Goal: Information Seeking & Learning: Learn about a topic

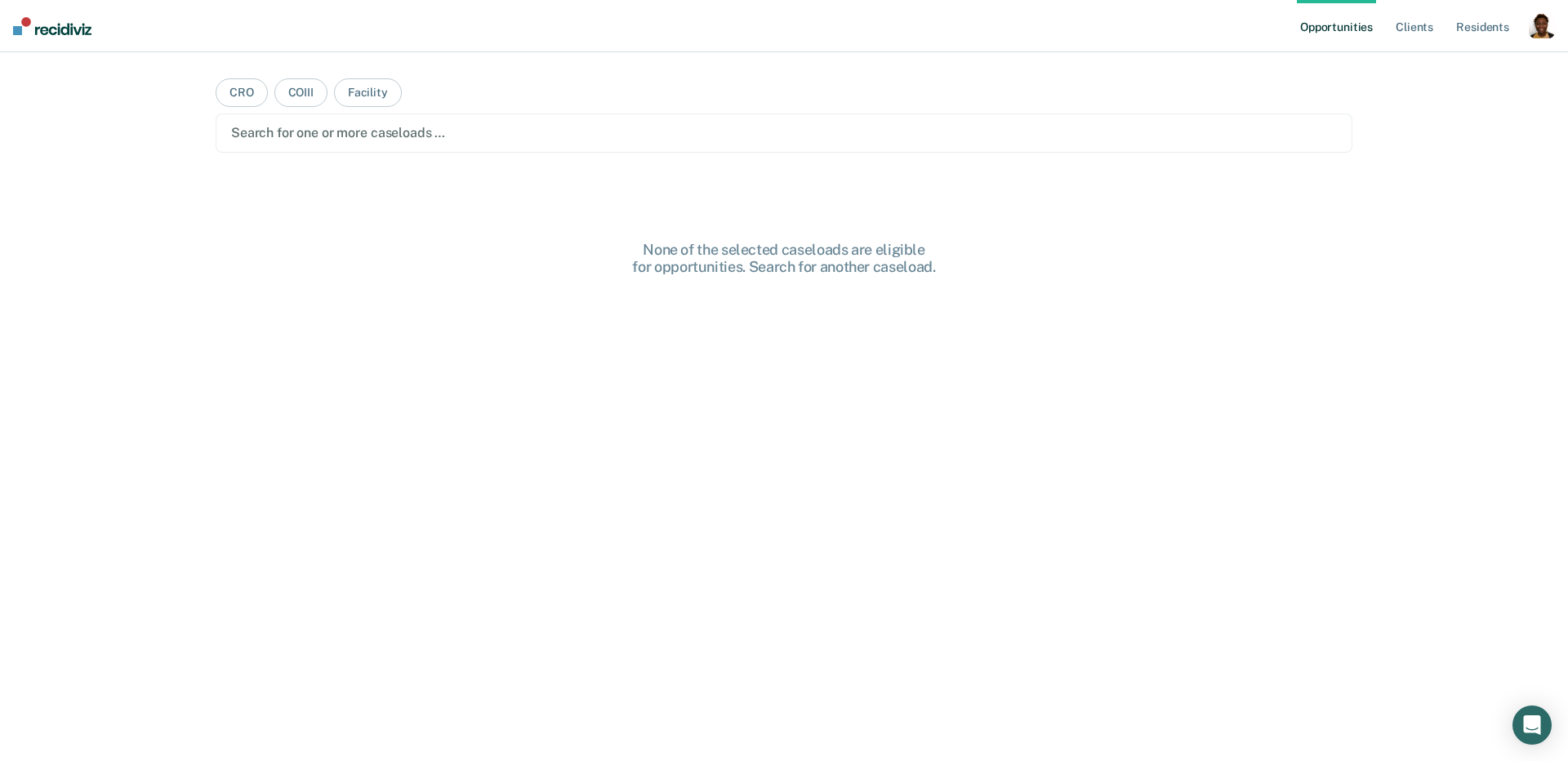
click at [1545, 27] on div "button" at bounding box center [1541, 25] width 26 height 26
click at [1458, 64] on link "Profile" at bounding box center [1476, 67] width 132 height 14
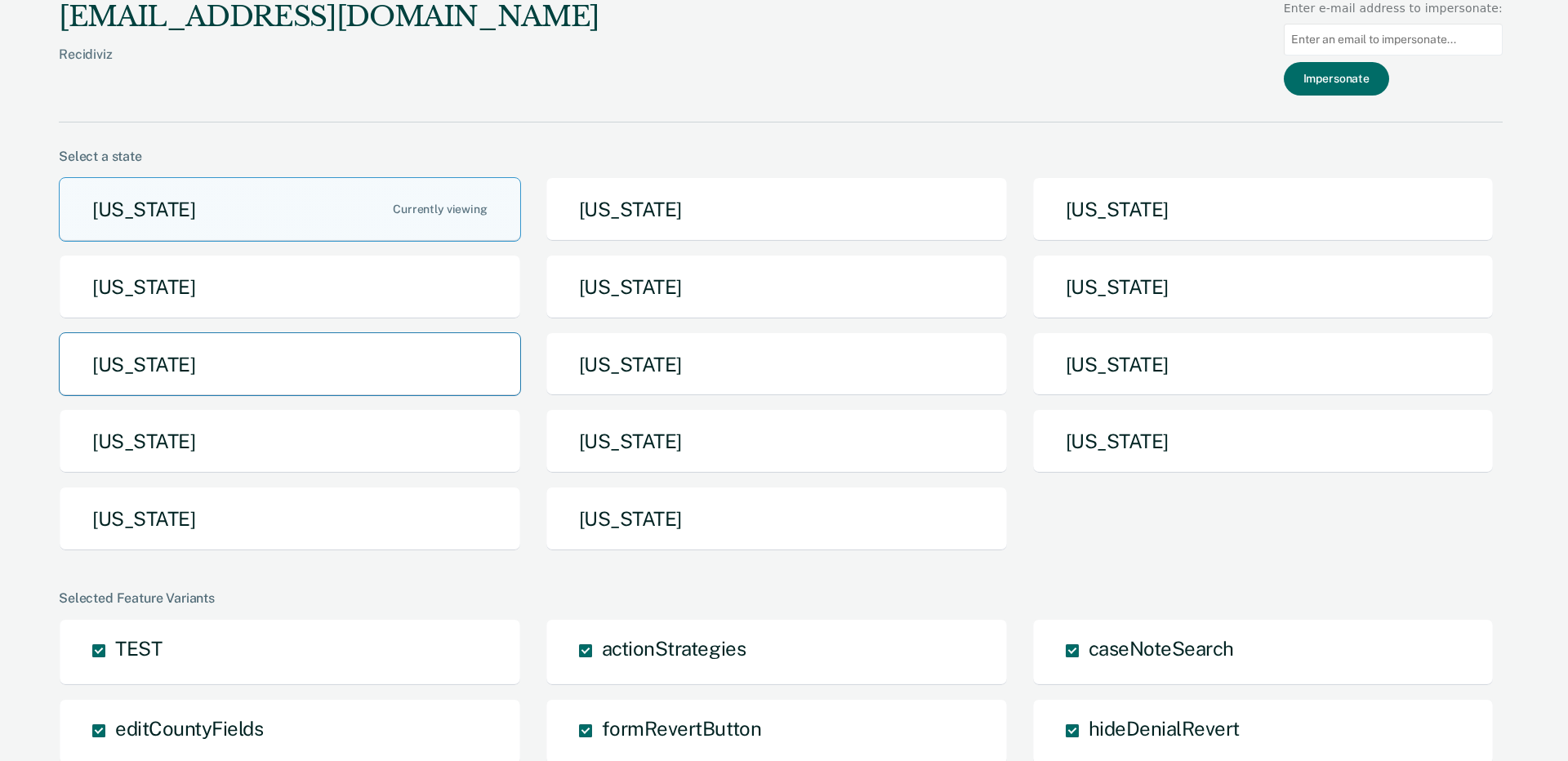
click at [294, 356] on button "[US_STATE]" at bounding box center [290, 364] width 462 height 64
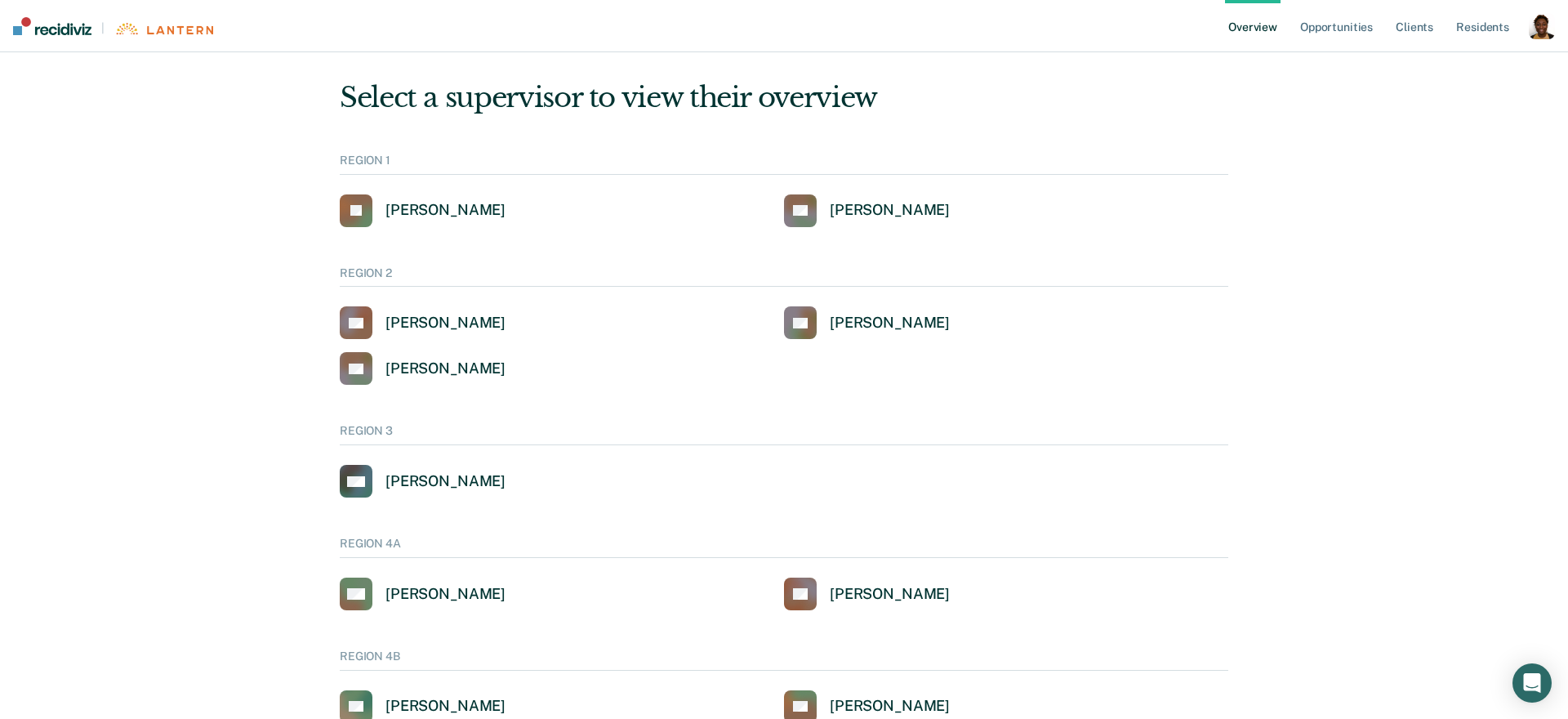
scroll to position [13, 0]
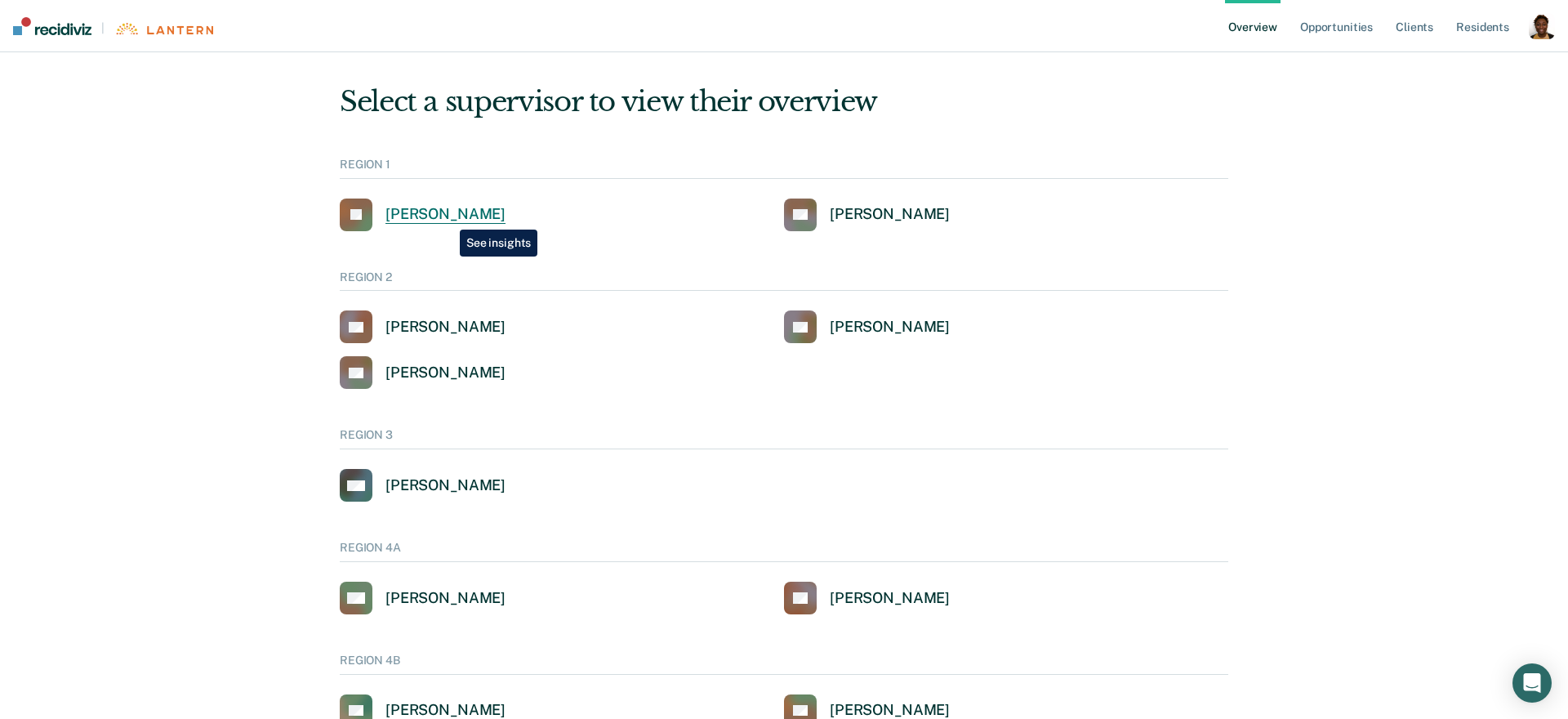
click at [447, 218] on div "[PERSON_NAME]" at bounding box center [446, 214] width 120 height 19
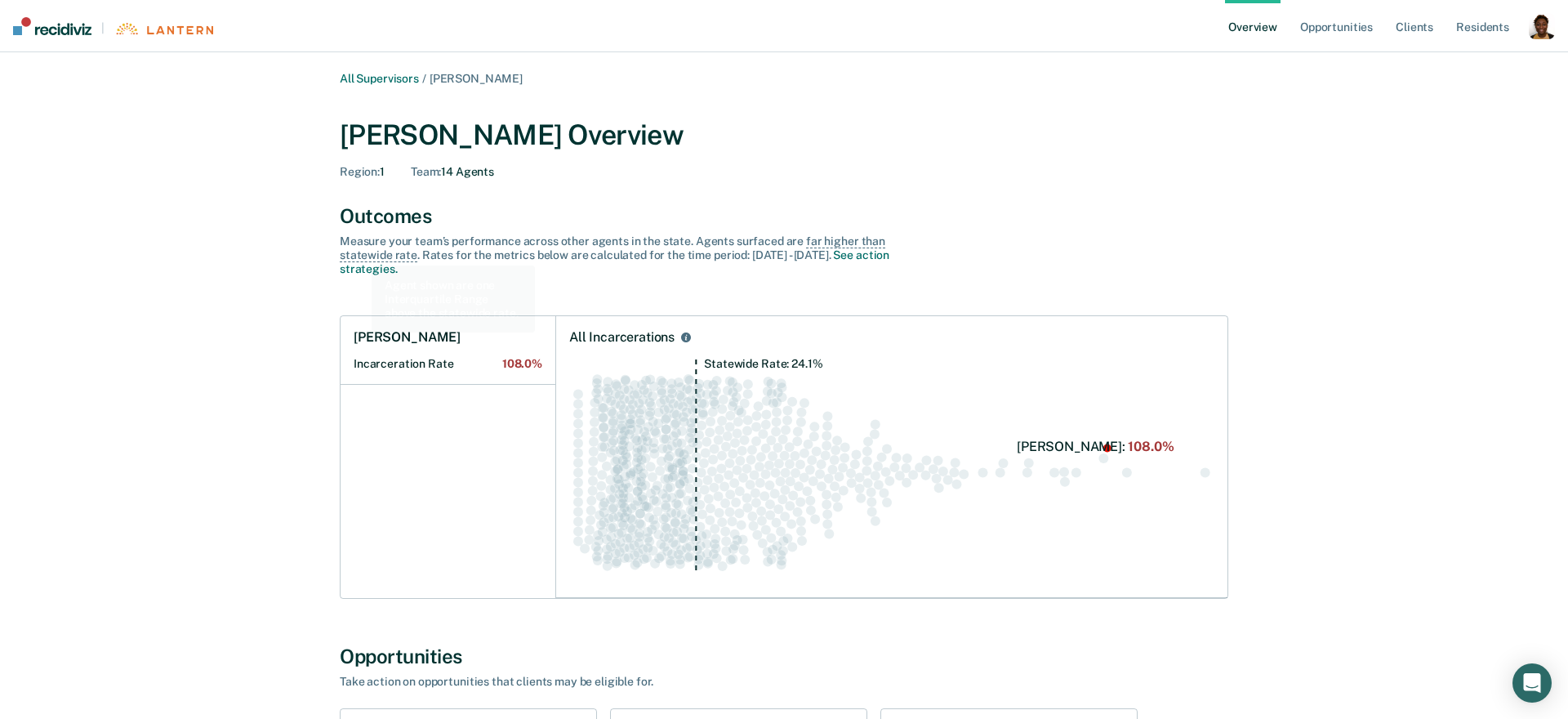
click at [345, 226] on div "Outcomes" at bounding box center [784, 216] width 889 height 23
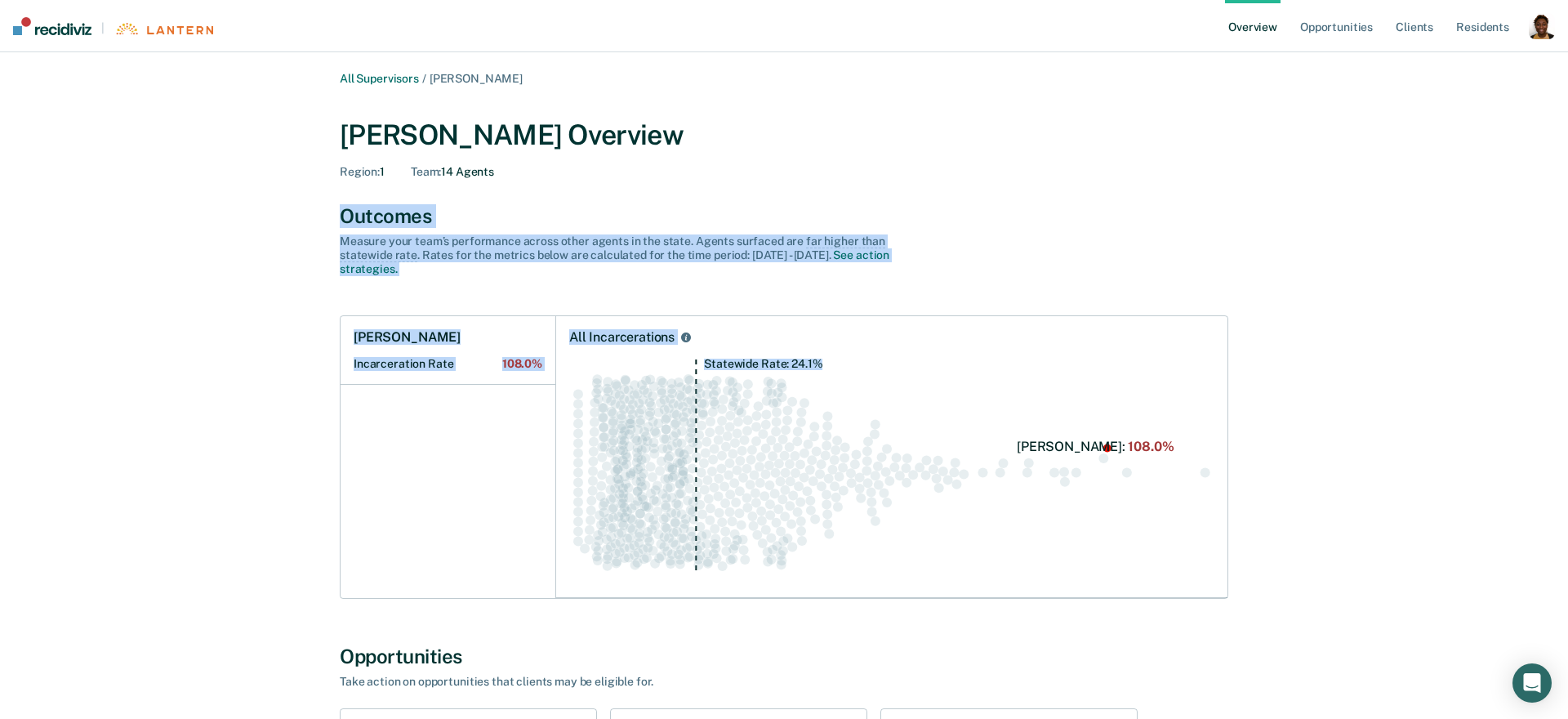
drag, startPoint x: 341, startPoint y: 219, endPoint x: 1101, endPoint y: 552, distance: 829.8
click at [1101, 552] on div "Outcomes Measure your team’s performance across other agent s in the state. Age…" at bounding box center [784, 401] width 889 height 395
click at [439, 210] on div "Outcomes" at bounding box center [784, 216] width 889 height 23
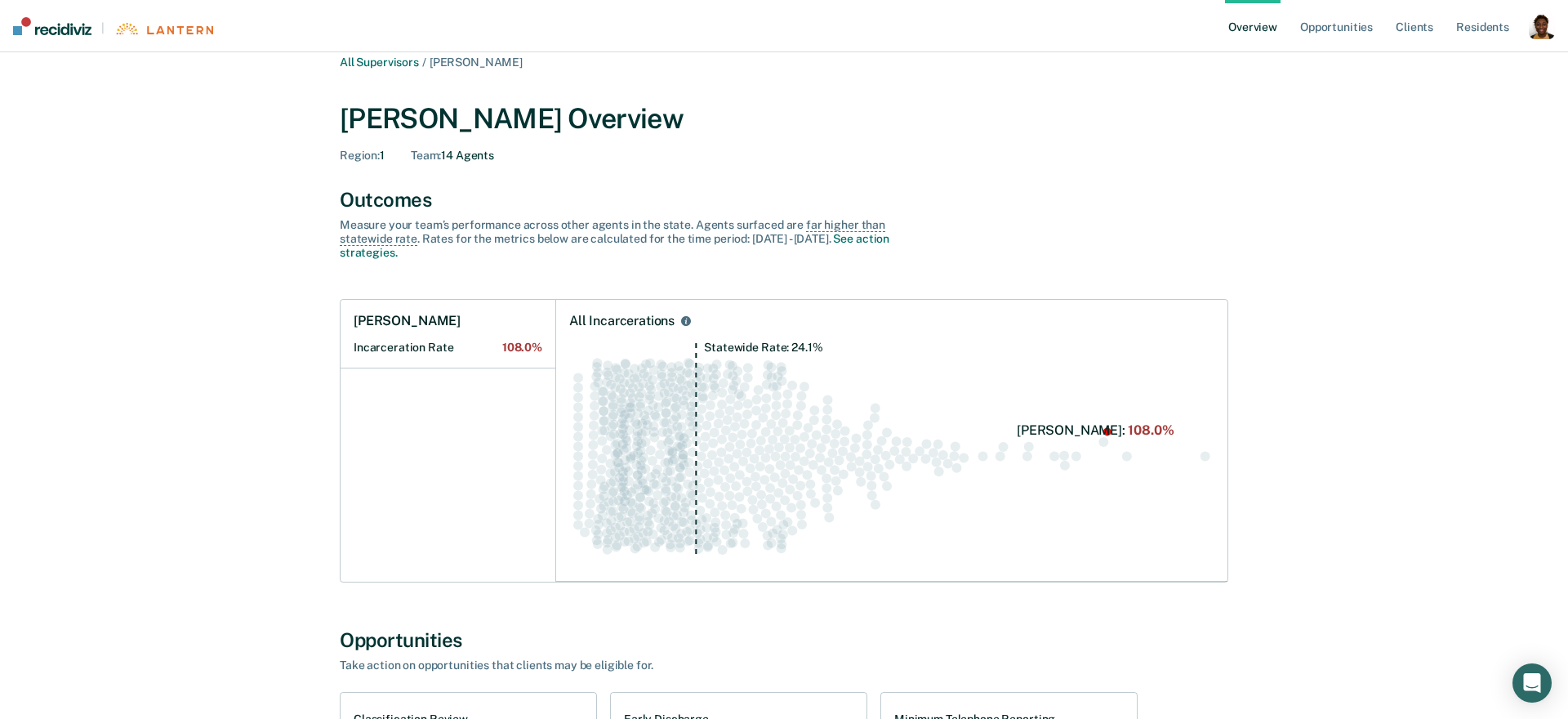
scroll to position [11, 0]
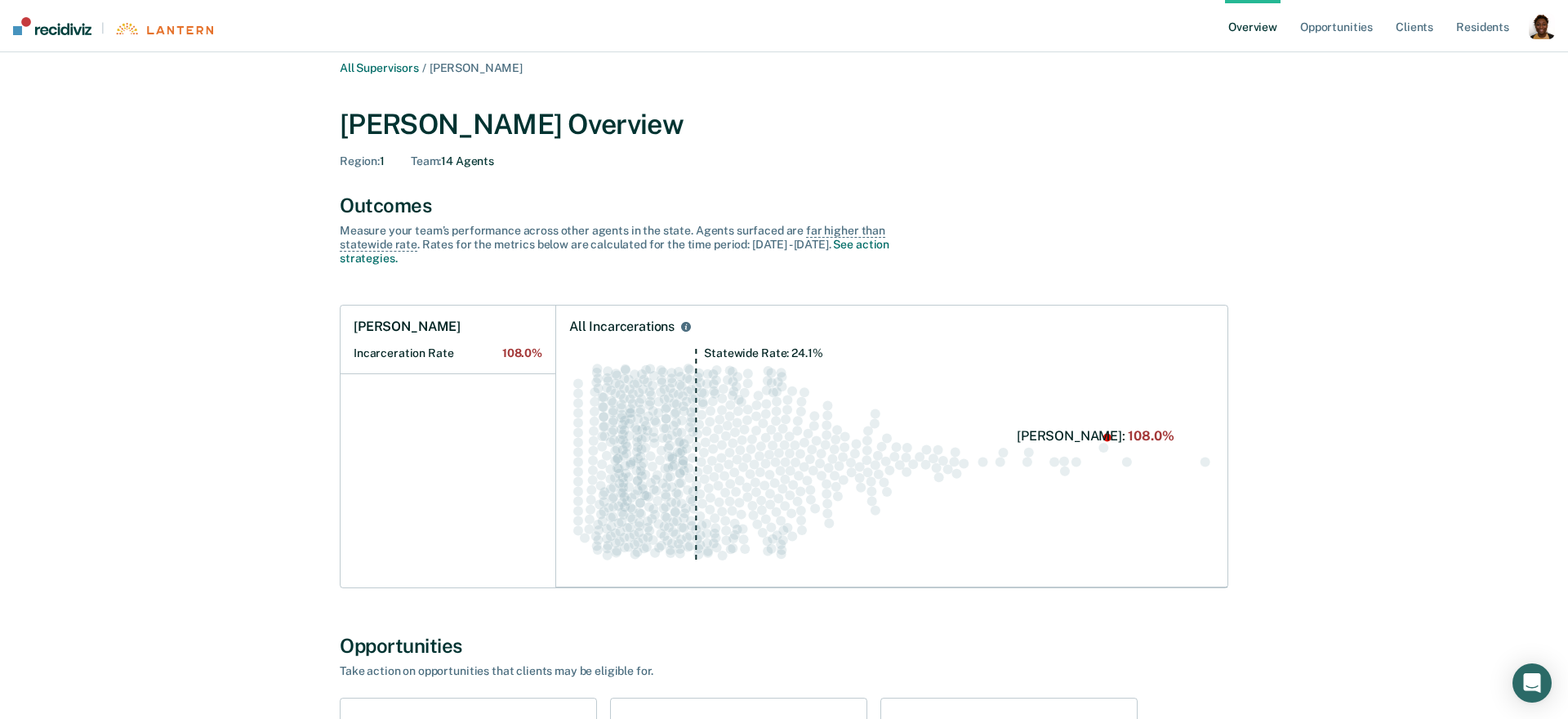
click at [558, 237] on div "Measure your team’s performance across other agent s in the state. Agent s surf…" at bounding box center [626, 244] width 572 height 41
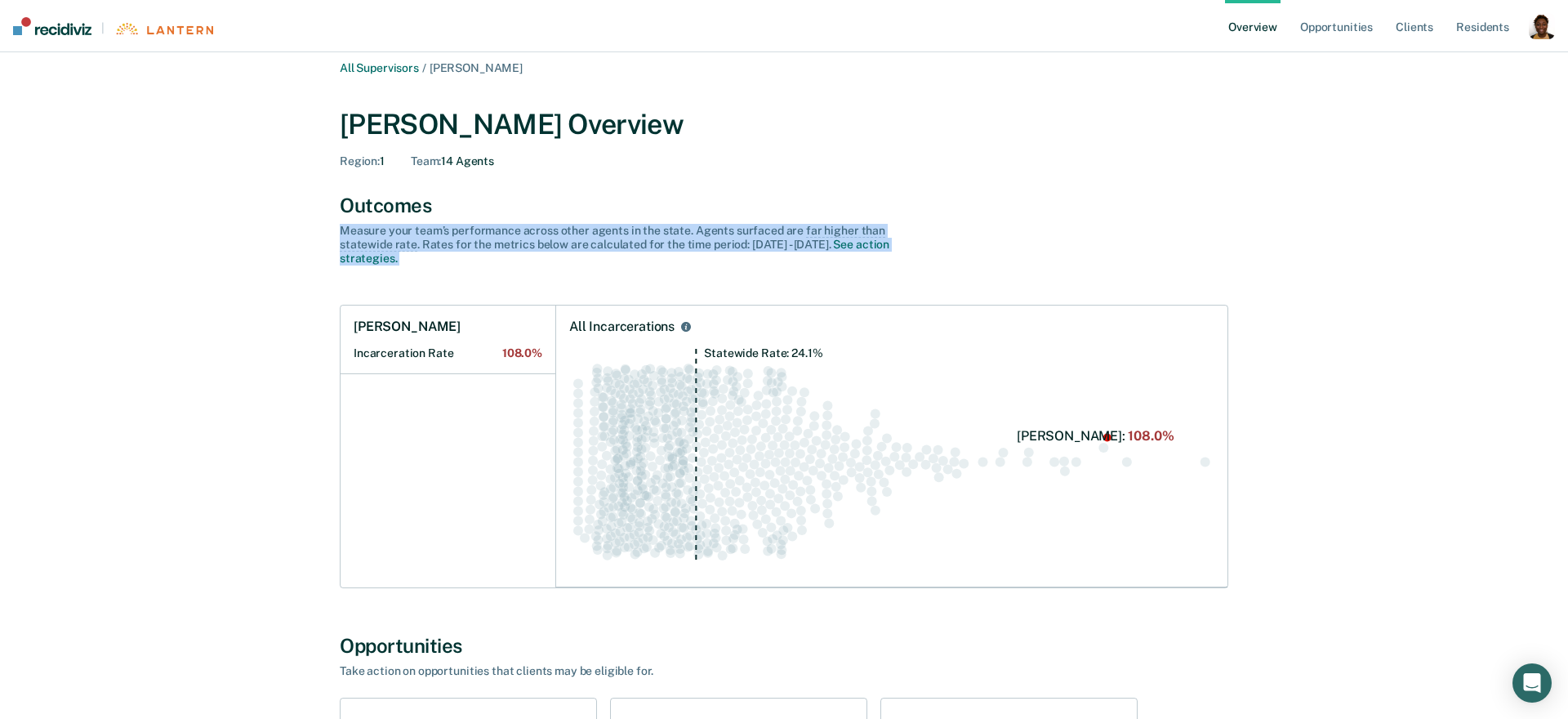
click at [558, 237] on div "Measure your team’s performance across other agent s in the state. Agent s surf…" at bounding box center [626, 244] width 572 height 41
click at [522, 247] on div "Measure your team’s performance across other agent s in the state. Agent s surf…" at bounding box center [626, 244] width 572 height 41
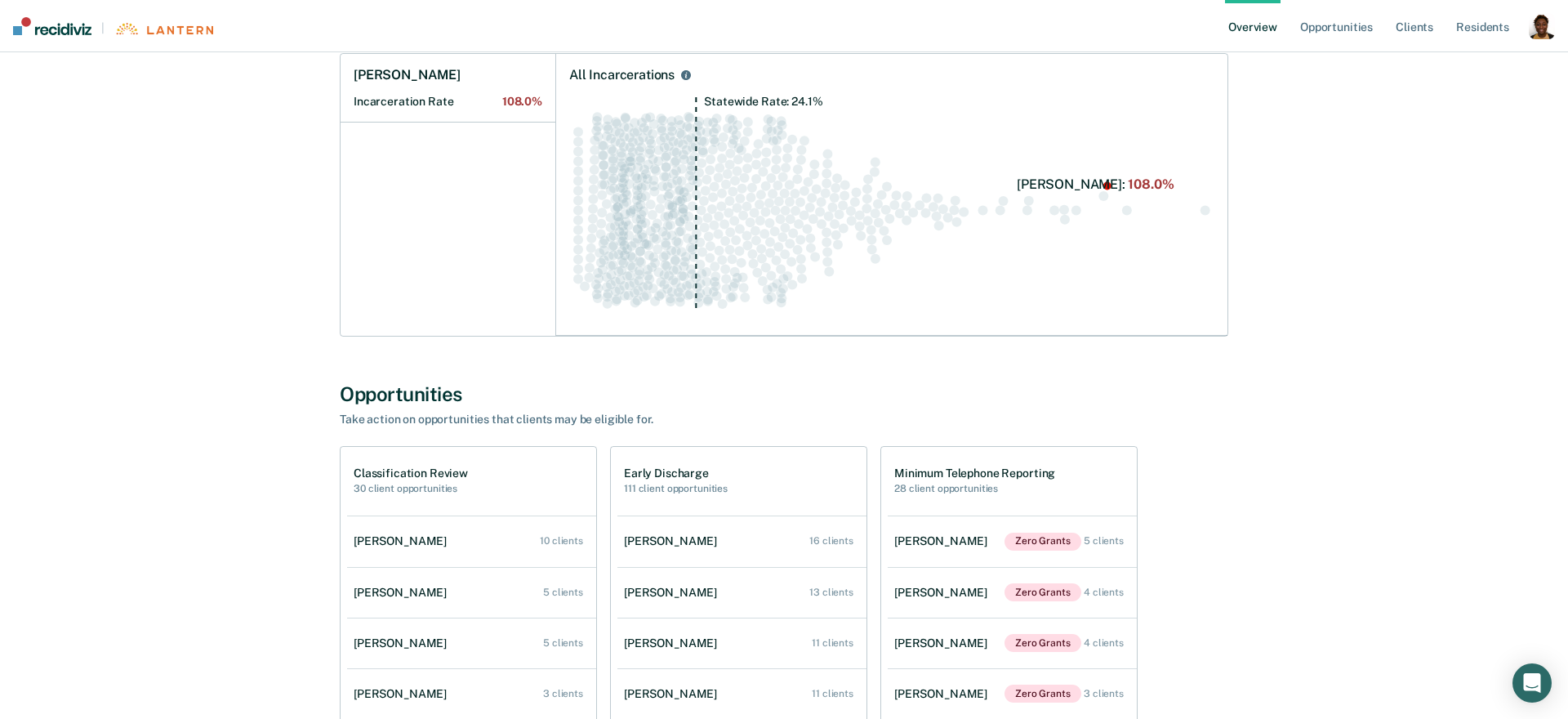
scroll to position [320, 0]
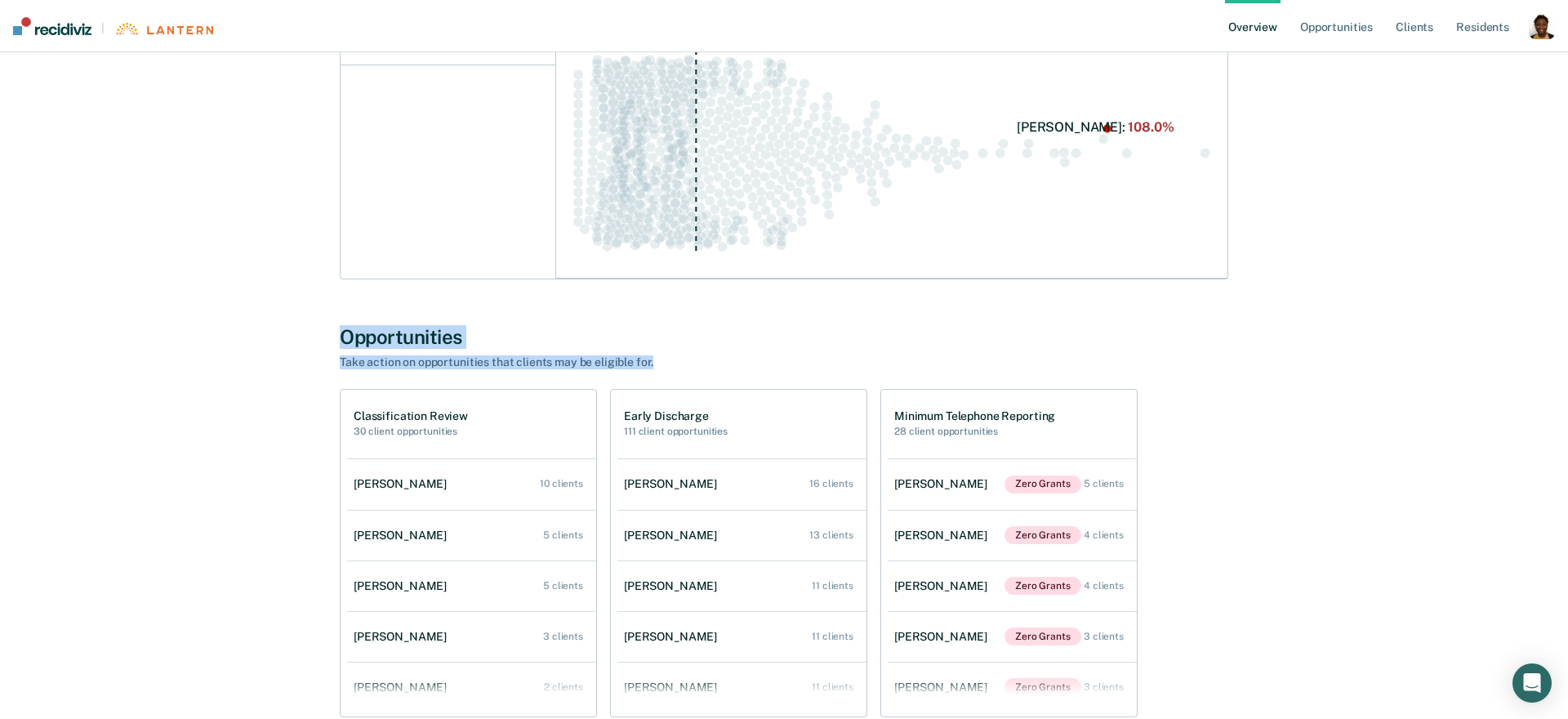
drag, startPoint x: 331, startPoint y: 345, endPoint x: 658, endPoint y: 357, distance: 327.2
click at [658, 357] on div "All Supervisors / [PERSON_NAME] [PERSON_NAME] Overview Region : 1 Team : 14 Age…" at bounding box center [783, 654] width 980 height 1802
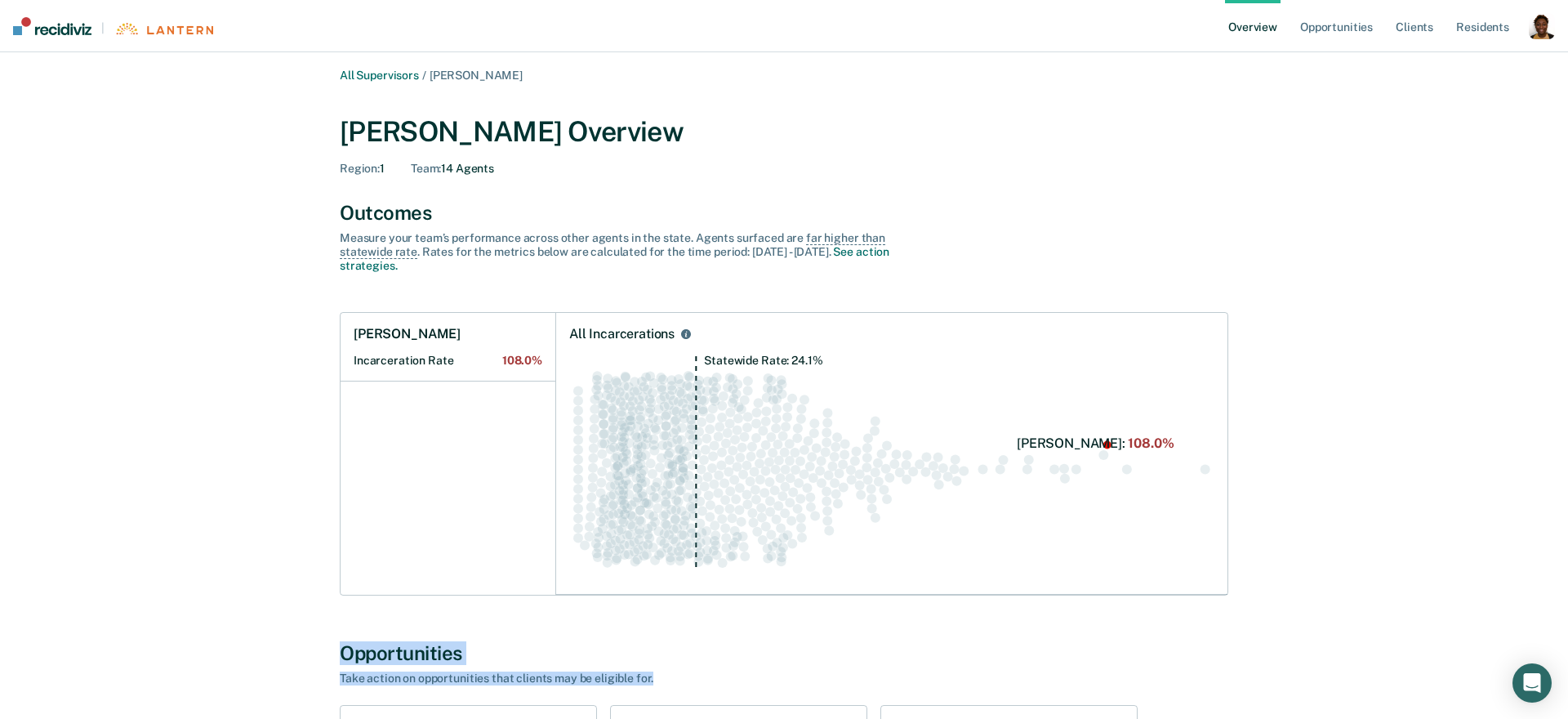
scroll to position [0, 0]
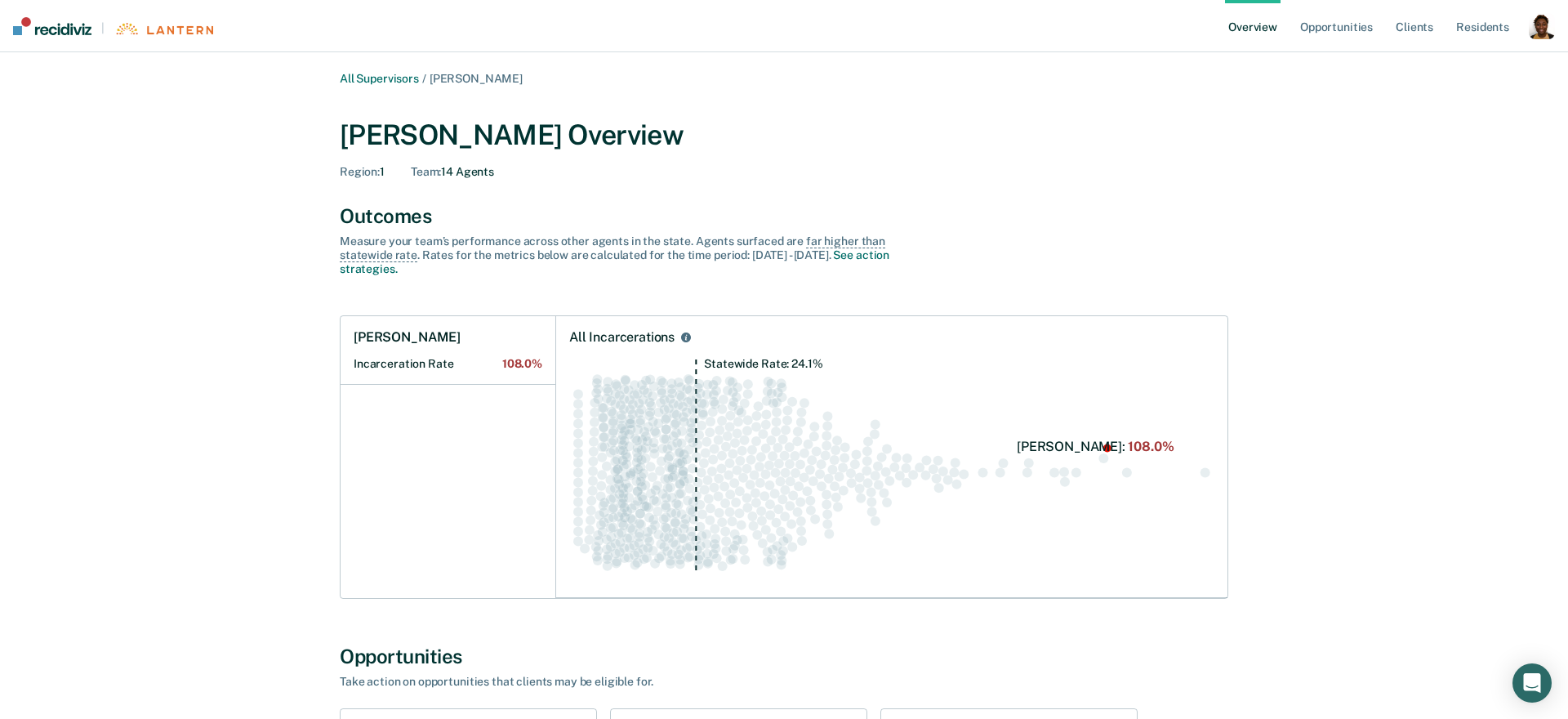
click at [474, 249] on div "Measure your team’s performance across other agent s in the state. Agent s surf…" at bounding box center [626, 255] width 572 height 41
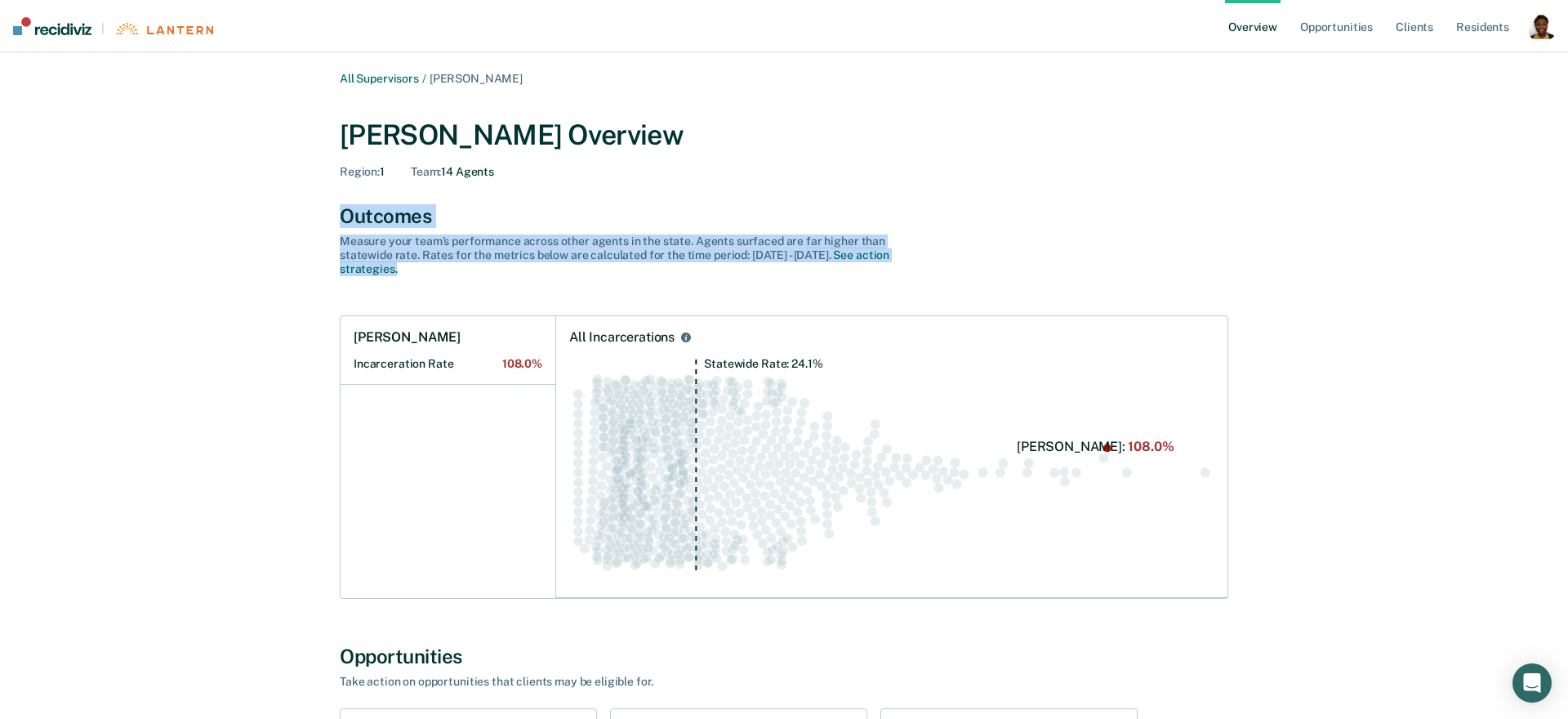
drag, startPoint x: 345, startPoint y: 218, endPoint x: 453, endPoint y: 267, distance: 118.6
click at [453, 267] on div "Outcomes Measure your team’s performance across other agent s in the state. Age…" at bounding box center [784, 239] width 889 height 71
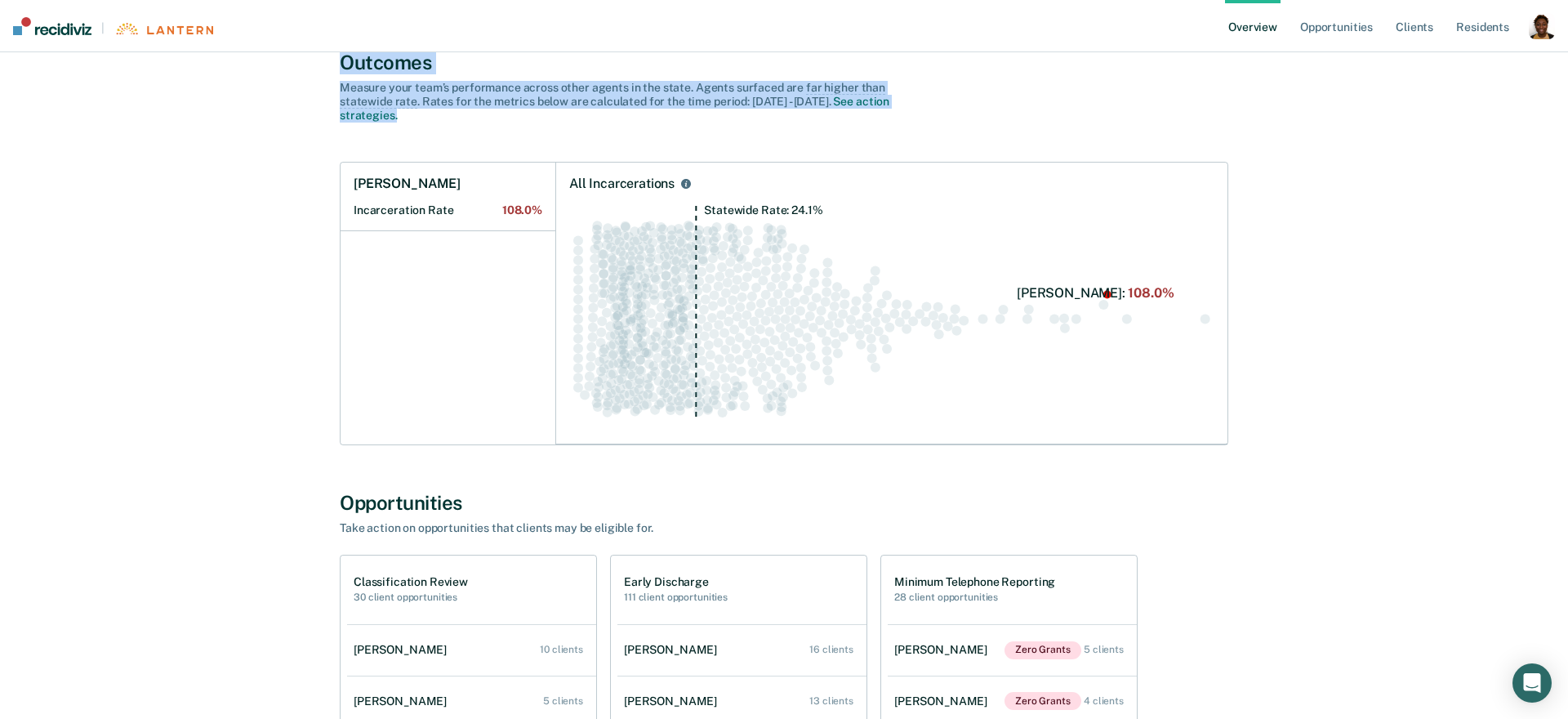
scroll to position [303, 0]
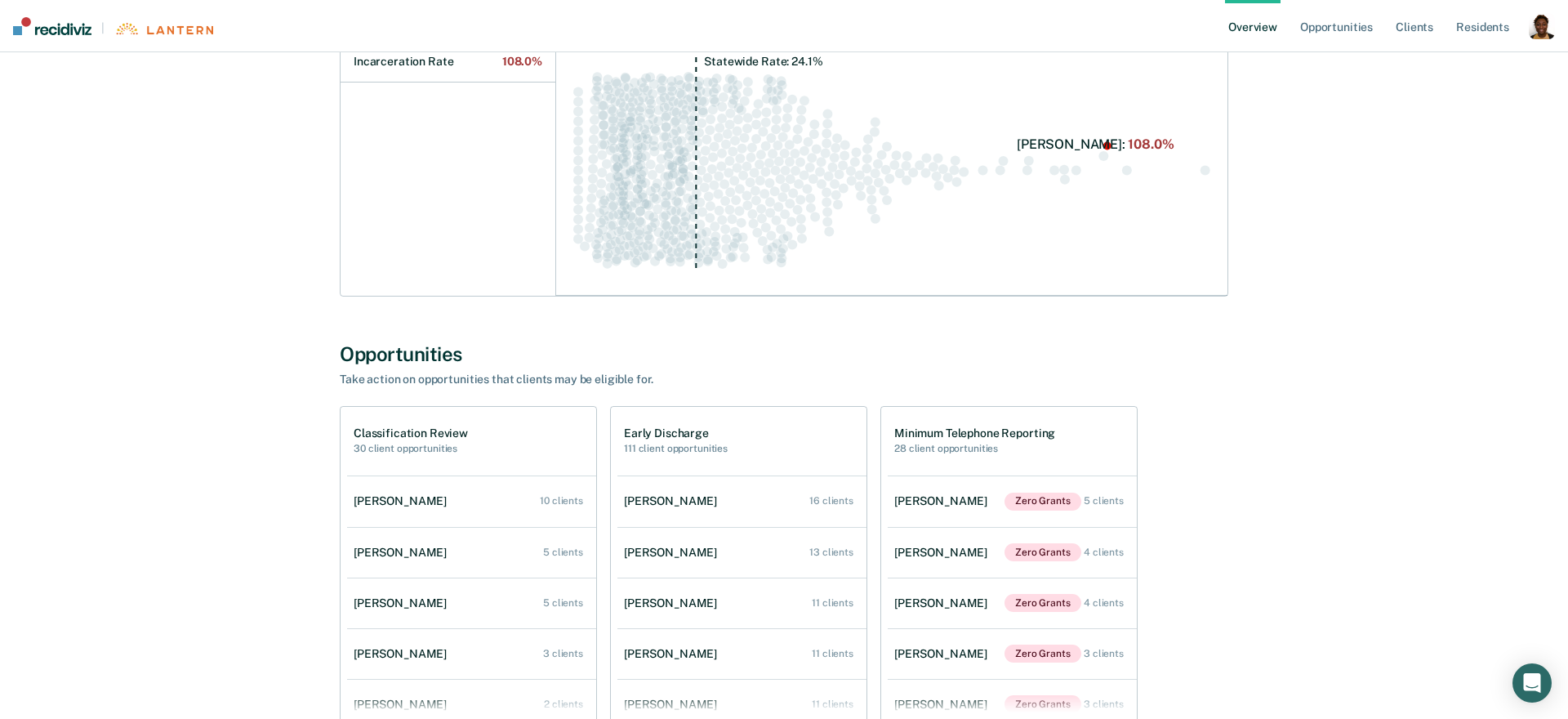
drag, startPoint x: 361, startPoint y: 389, endPoint x: 355, endPoint y: 365, distance: 24.7
click at [362, 387] on div "Opportunities Take action on opportunities that clients may be eligible for. Cl…" at bounding box center [784, 708] width 889 height 733
drag, startPoint x: 340, startPoint y: 359, endPoint x: 731, endPoint y: 383, distance: 391.7
click at [731, 383] on div "Opportunities Take action on opportunities that clients may be eligible for." at bounding box center [784, 364] width 889 height 44
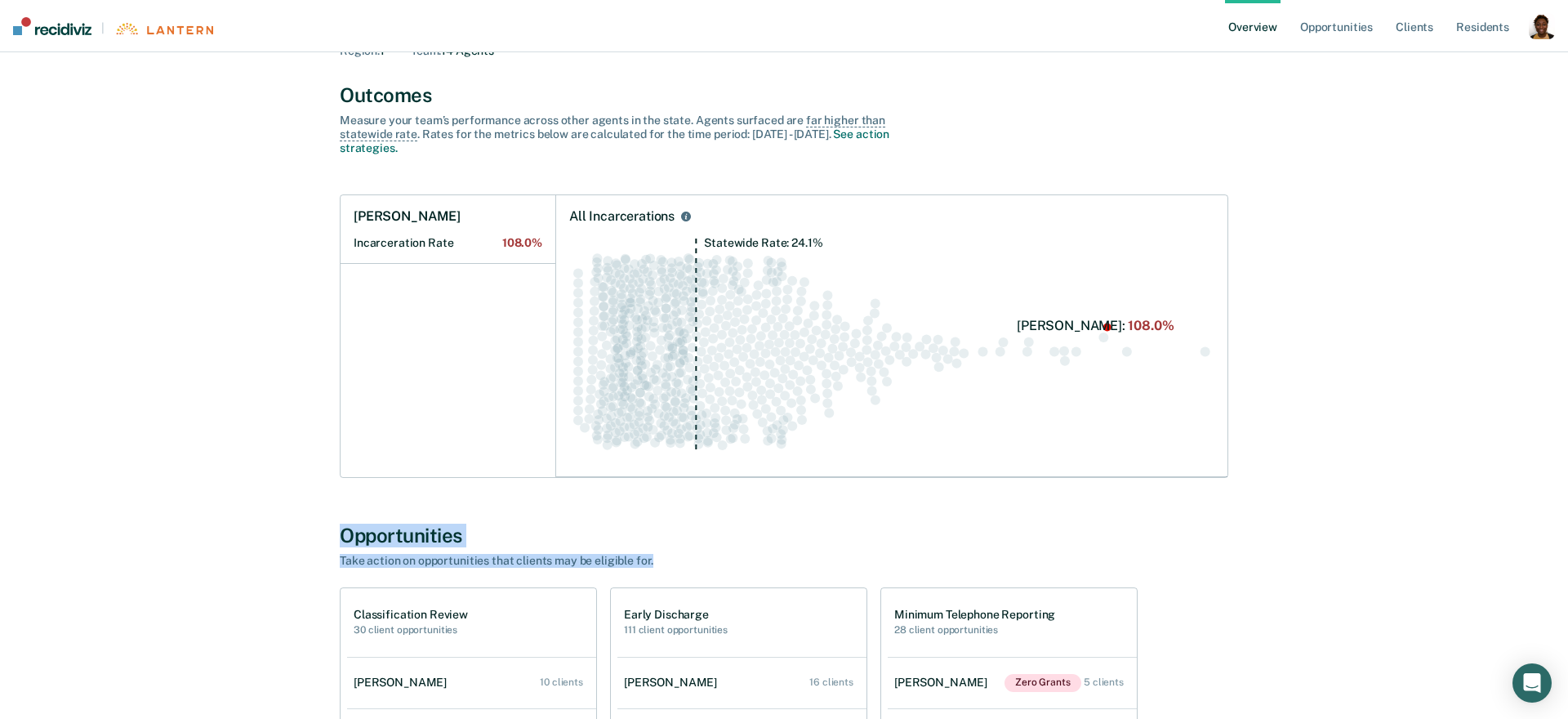
scroll to position [0, 0]
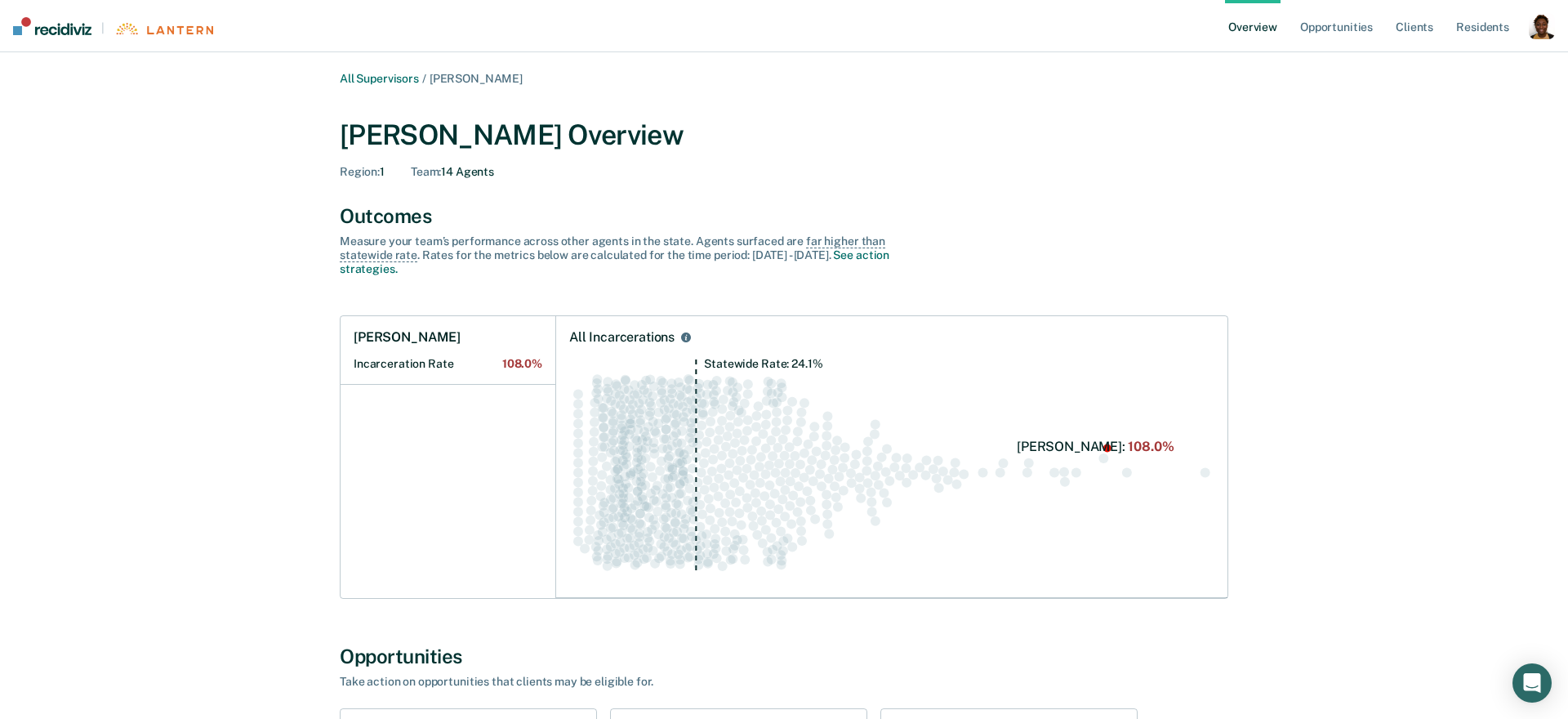
click at [519, 246] on div "Measure your team’s performance across other agent s in the state. Agent s surf…" at bounding box center [626, 255] width 572 height 41
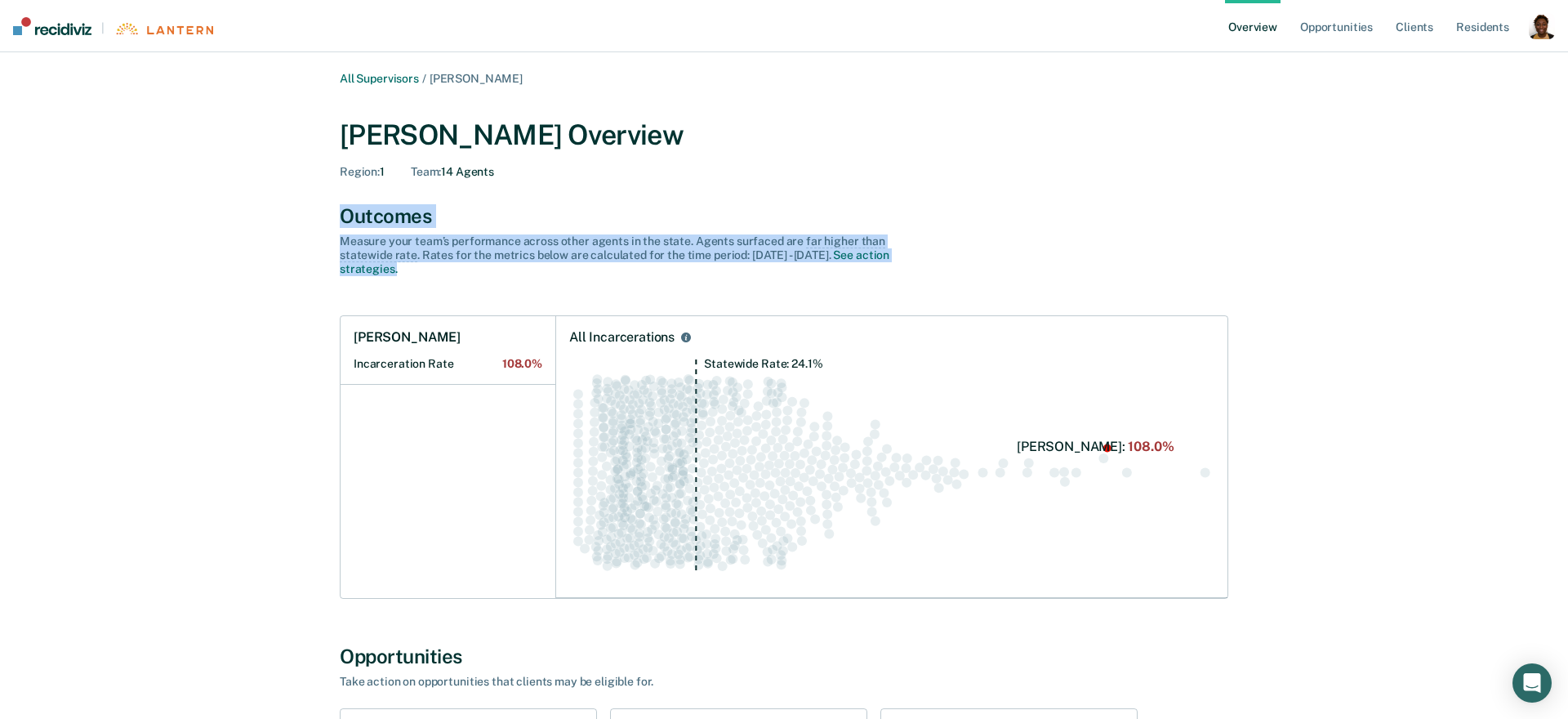
drag, startPoint x: 335, startPoint y: 214, endPoint x: 516, endPoint y: 288, distance: 195.5
click at [488, 208] on div "Outcomes" at bounding box center [784, 216] width 889 height 23
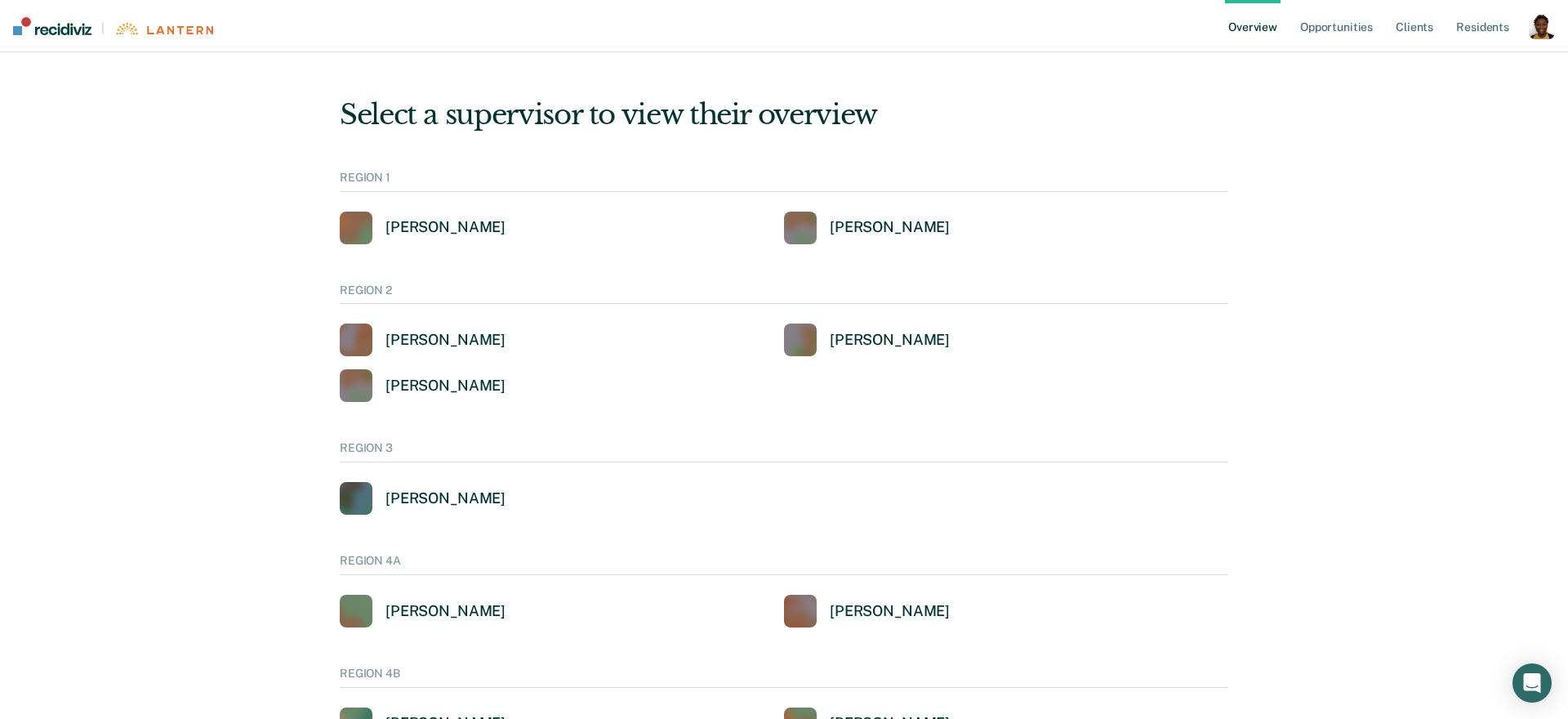
scroll to position [13, 0]
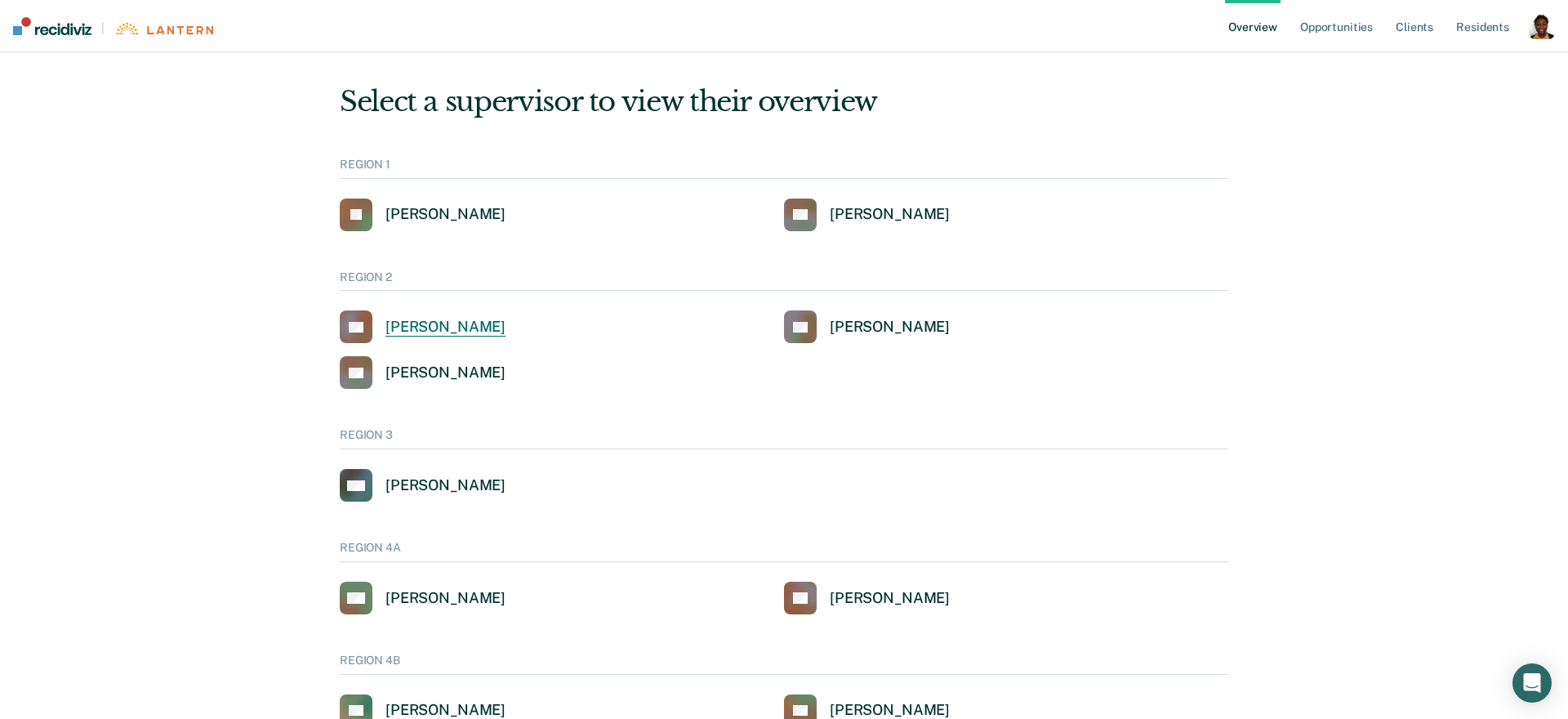
click at [411, 330] on div "[PERSON_NAME]" at bounding box center [446, 327] width 120 height 19
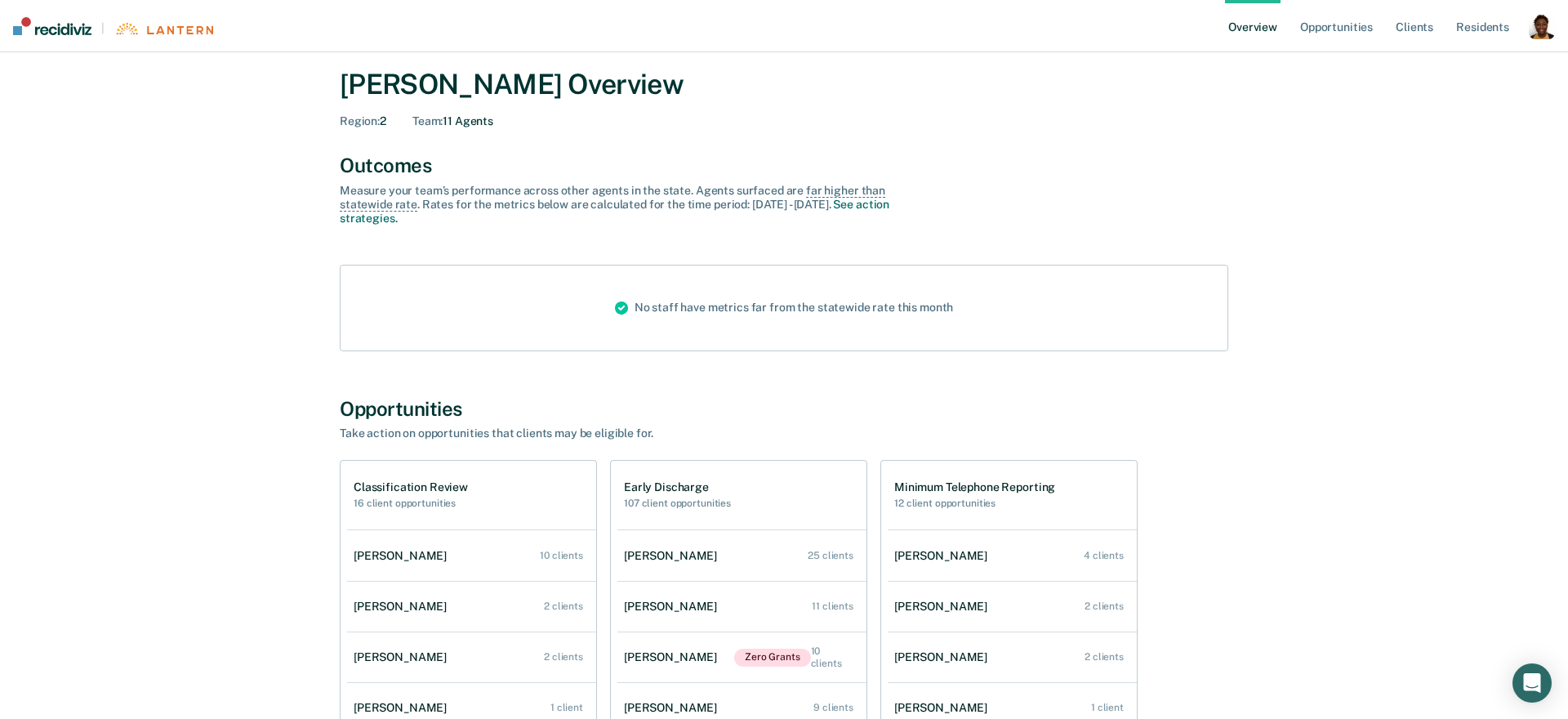
scroll to position [55, 0]
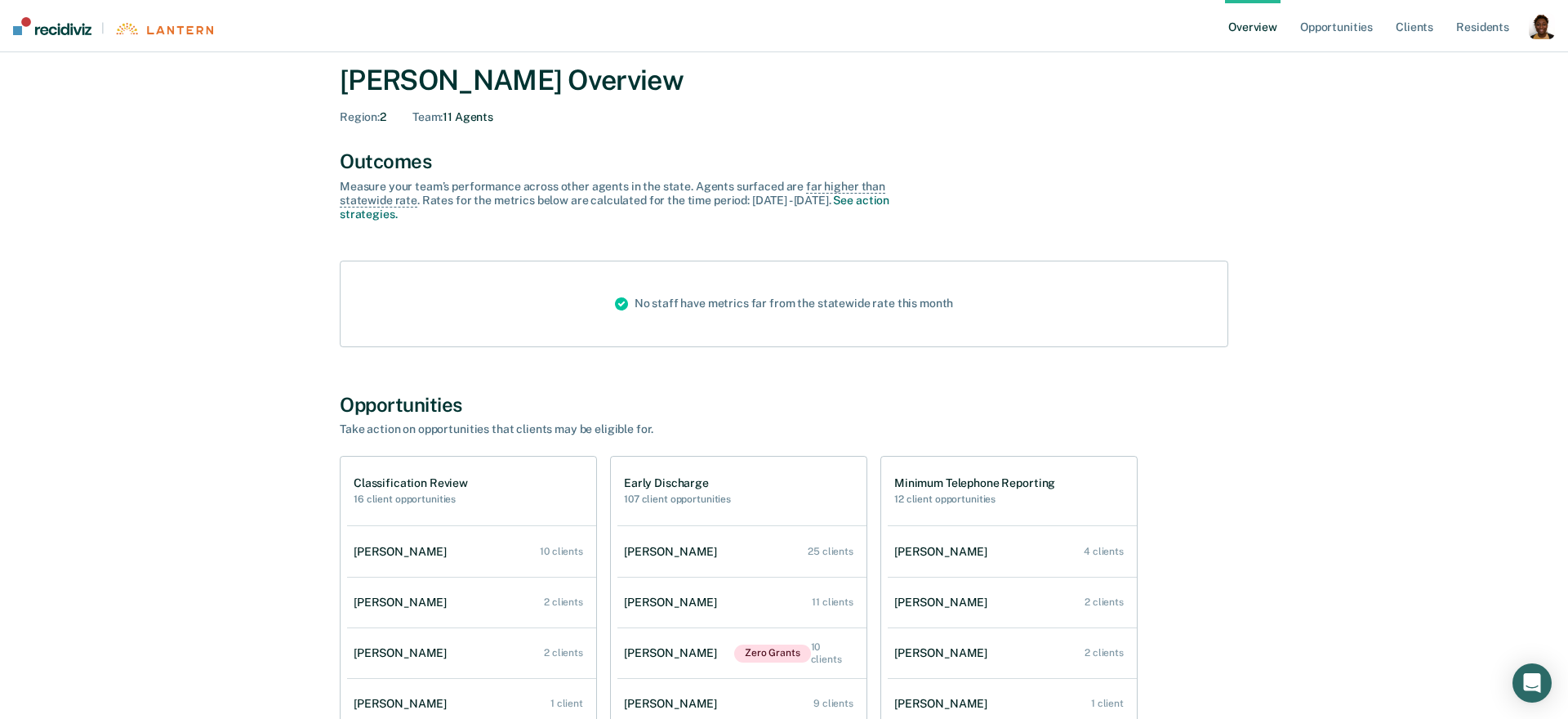
scroll to position [13, 0]
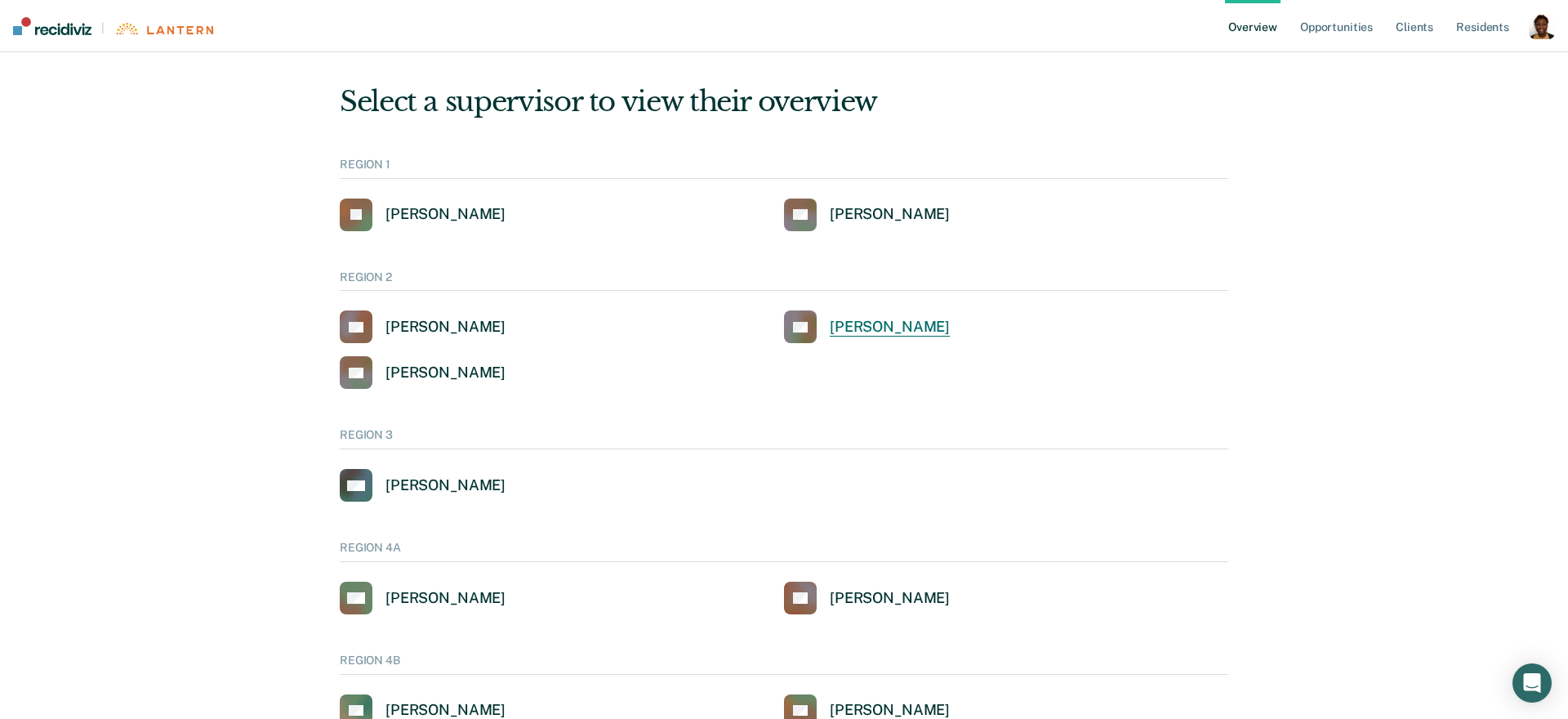
click at [928, 337] on link "CK [PERSON_NAME]" at bounding box center [866, 327] width 166 height 32
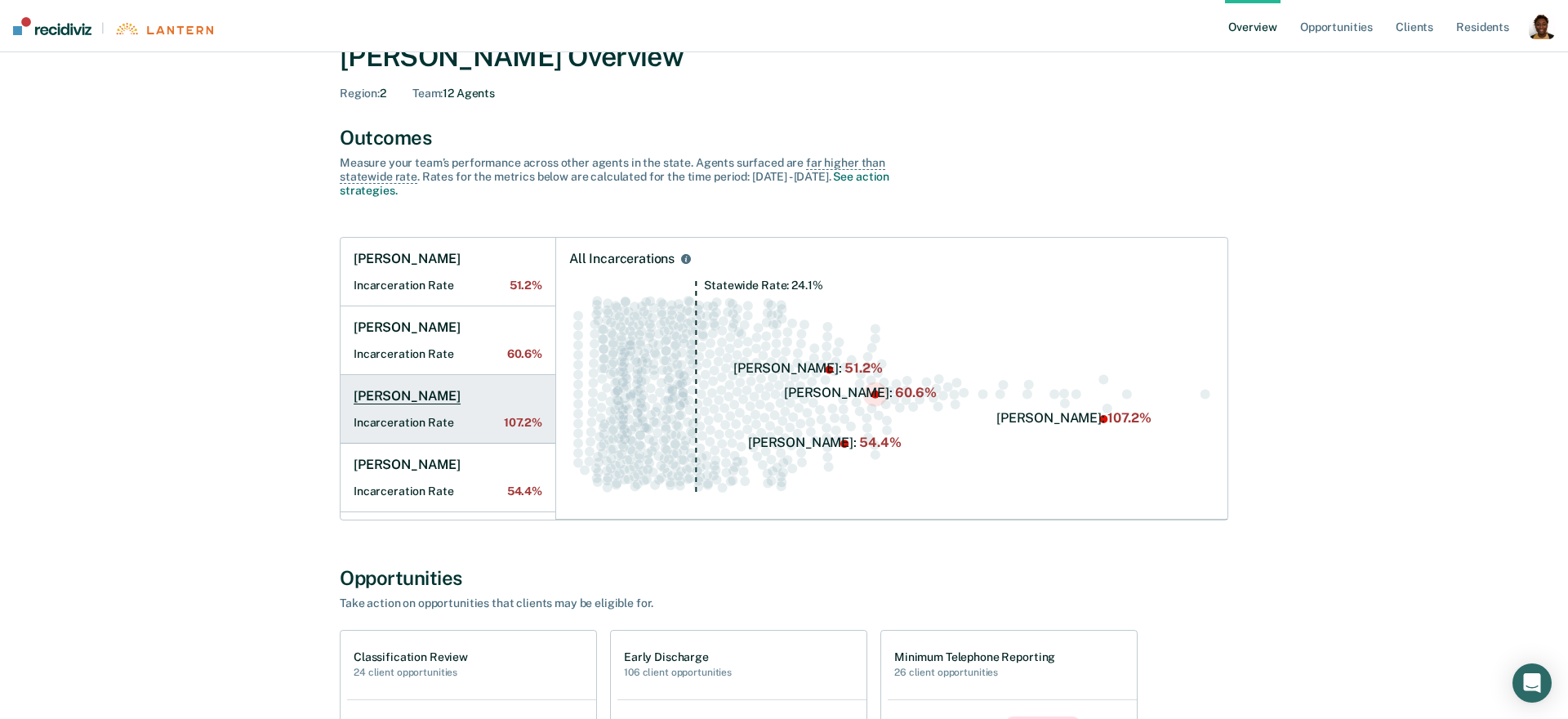
scroll to position [76, 0]
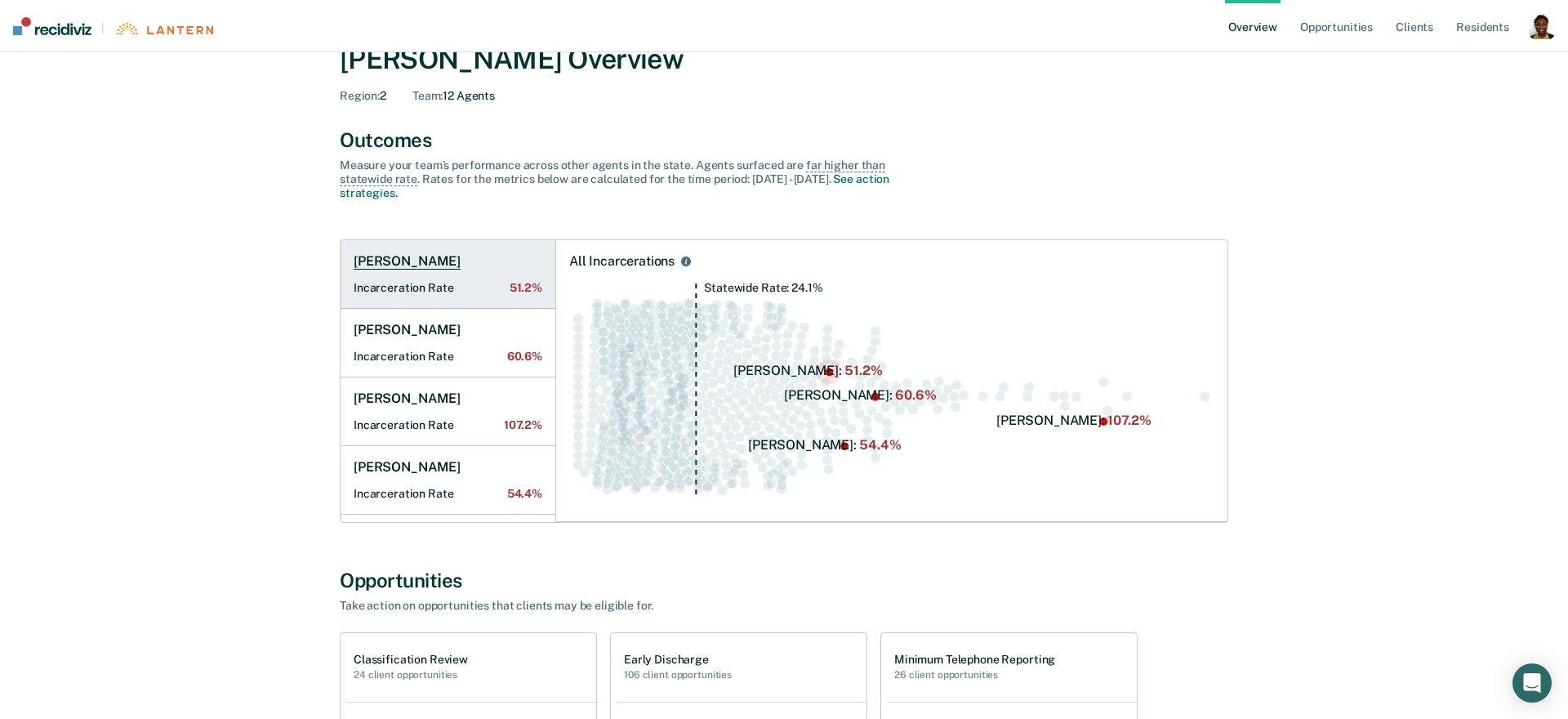
click at [400, 262] on h1 "[PERSON_NAME]" at bounding box center [407, 261] width 107 height 16
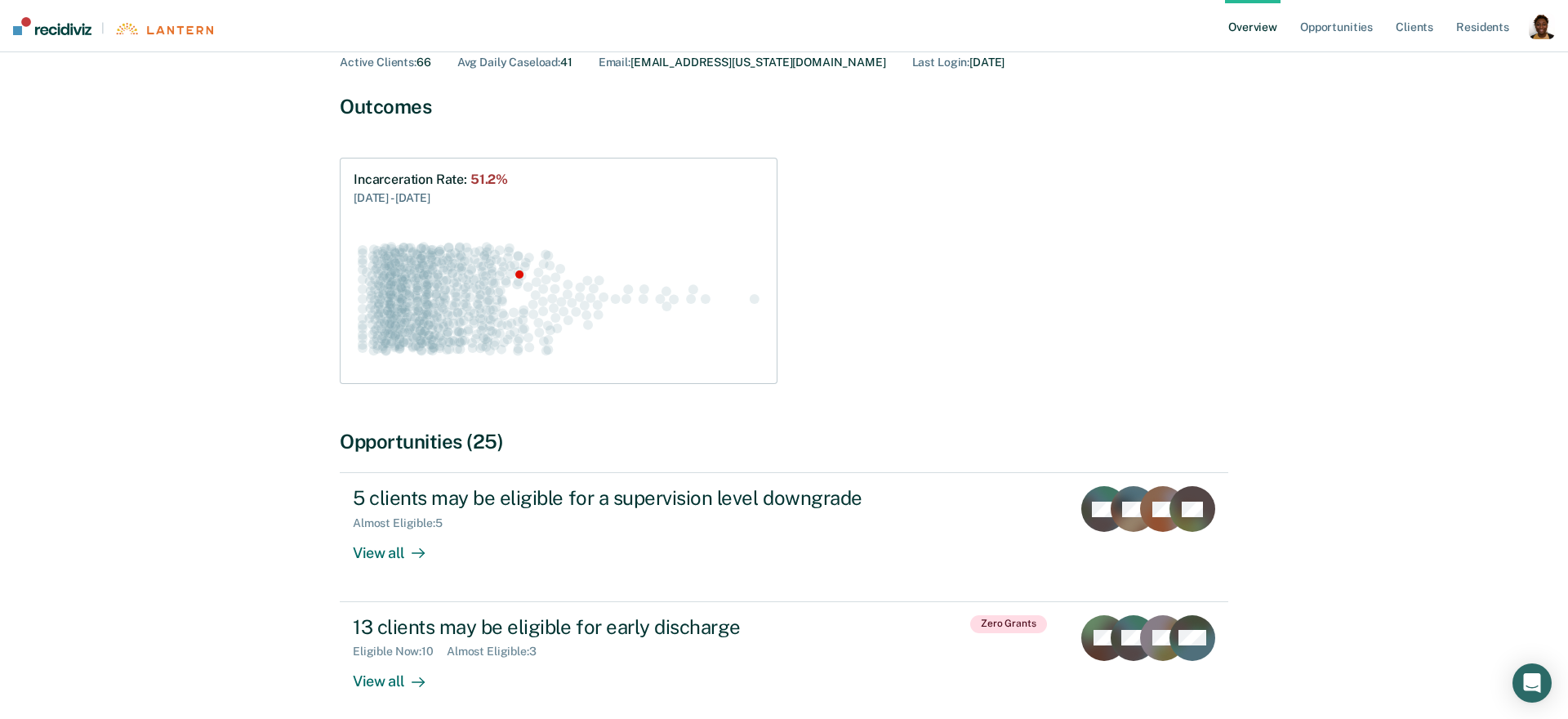
scroll to position [141, 0]
click at [740, 184] on div "See more" at bounding box center [729, 179] width 70 height 14
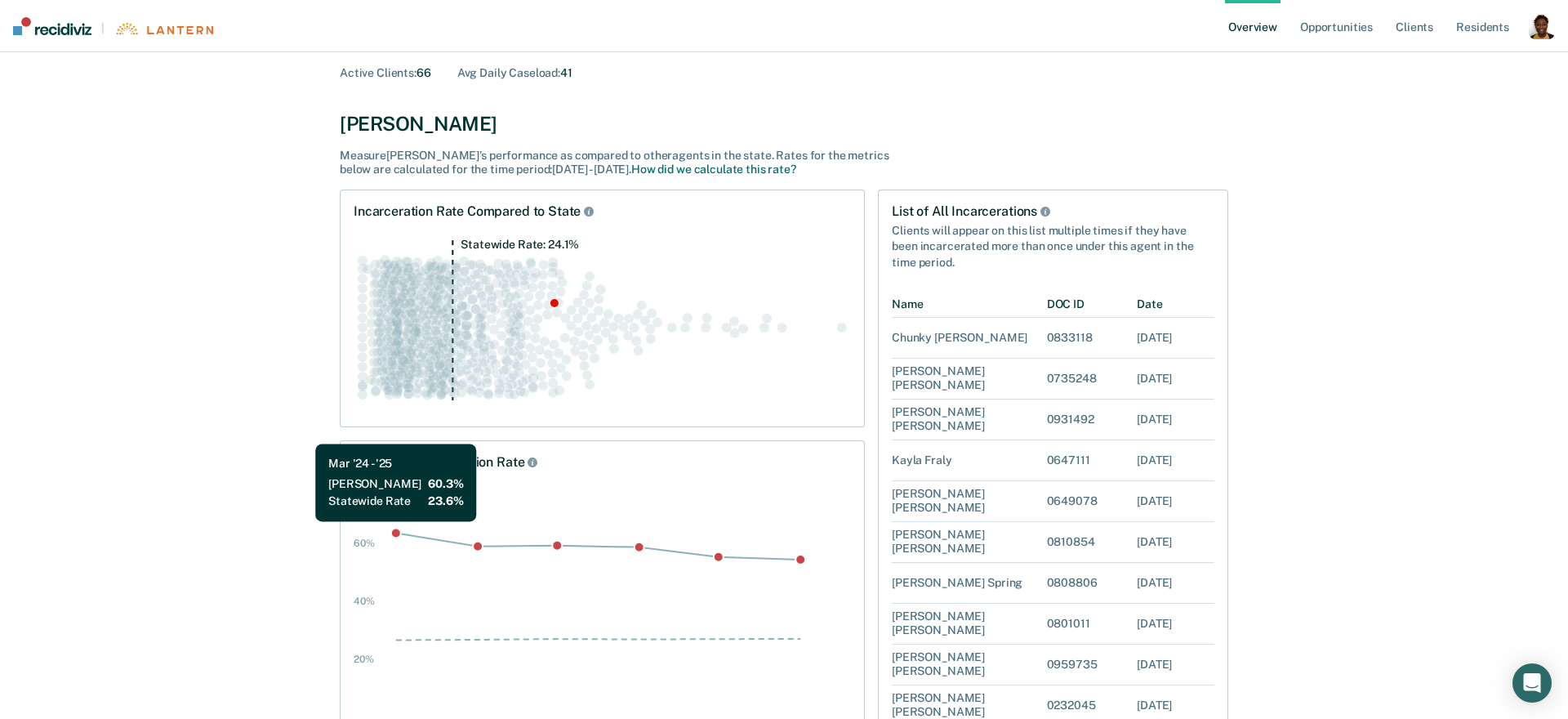
scroll to position [98, 0]
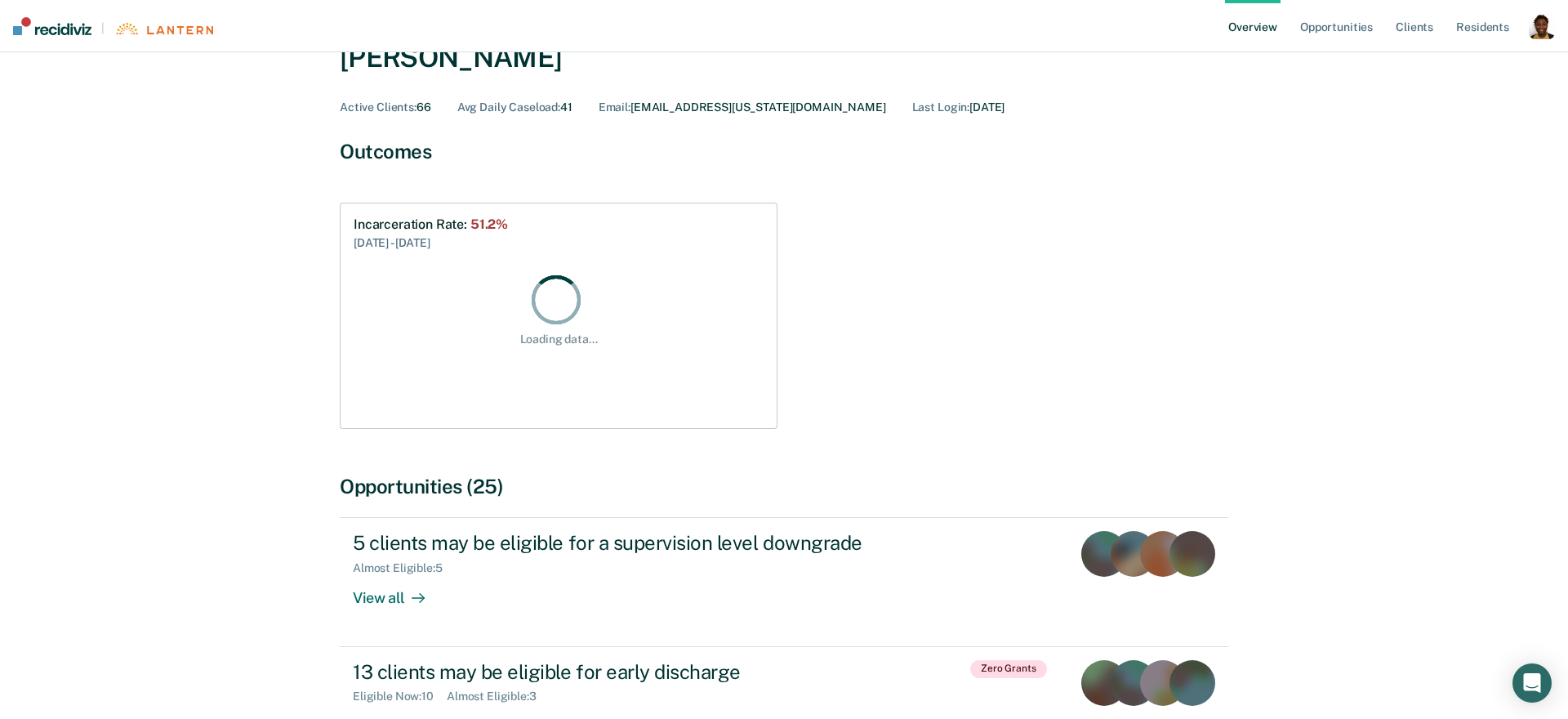
scroll to position [141, 0]
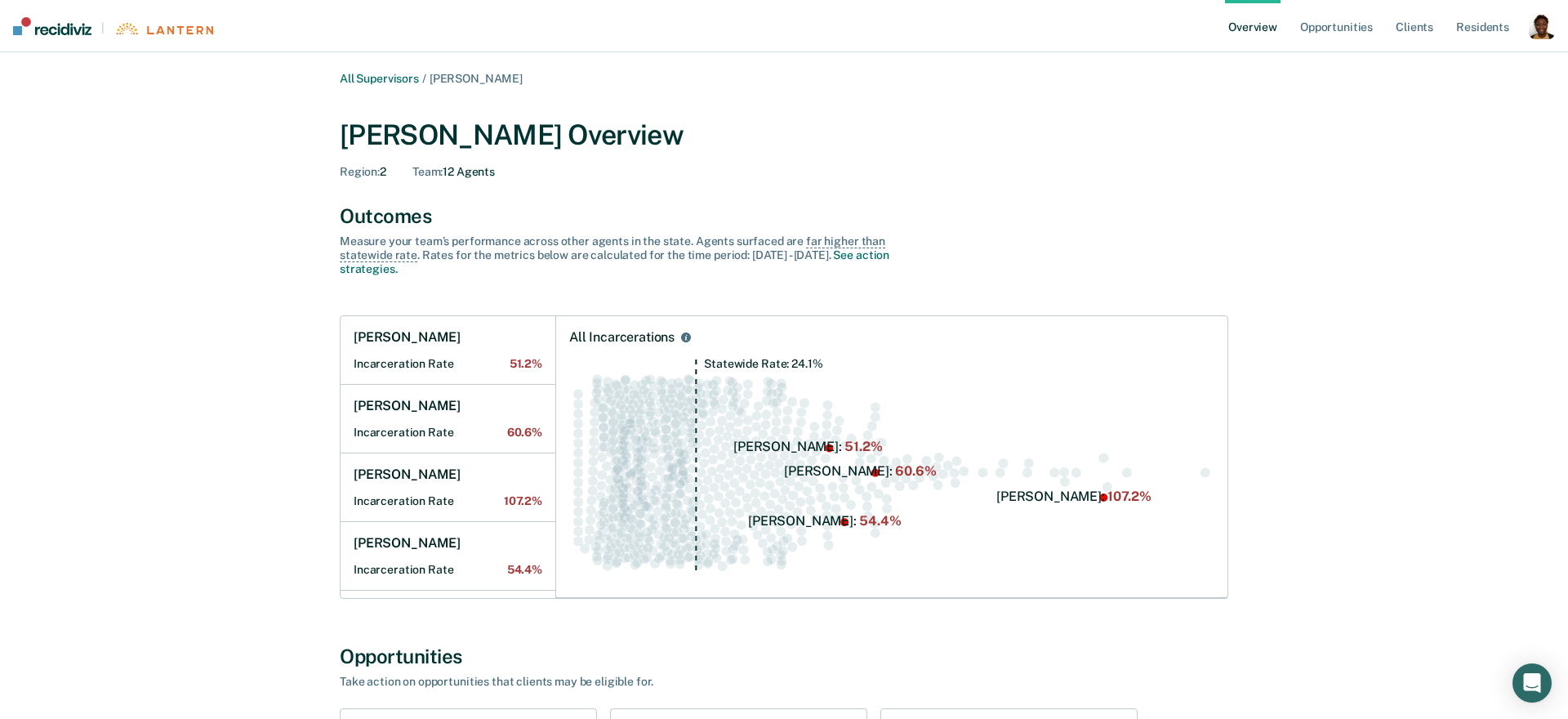
drag, startPoint x: 408, startPoint y: 246, endPoint x: 401, endPoint y: 235, distance: 13.0
click at [410, 245] on div "Measure your team’s performance across other agent s in the state. Agent s surf…" at bounding box center [626, 255] width 572 height 41
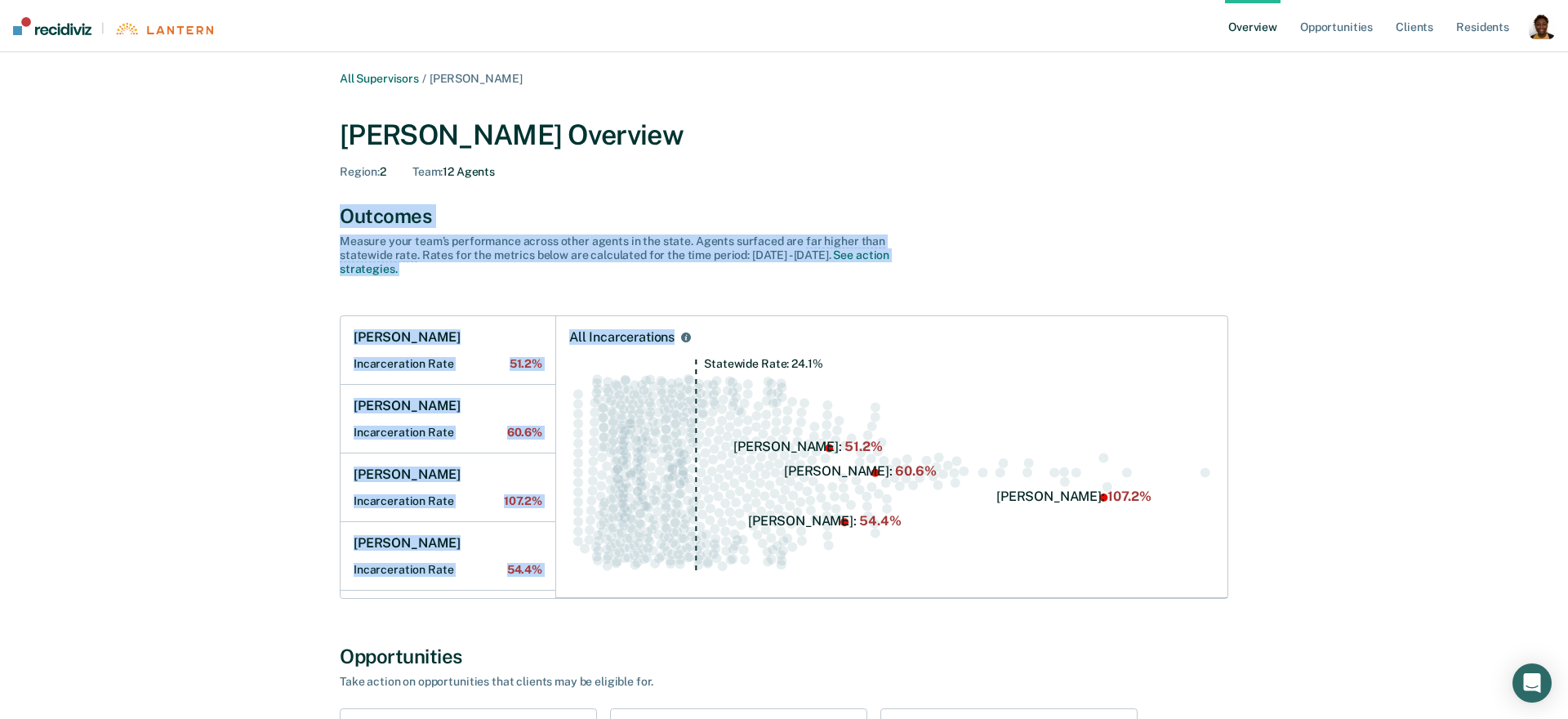
drag, startPoint x: 339, startPoint y: 218, endPoint x: 733, endPoint y: 296, distance: 401.6
click at [732, 297] on div "Outcomes Measure your team’s performance across other agent s in the state. Age…" at bounding box center [784, 401] width 889 height 395
click at [364, 209] on div "Outcomes" at bounding box center [784, 216] width 889 height 23
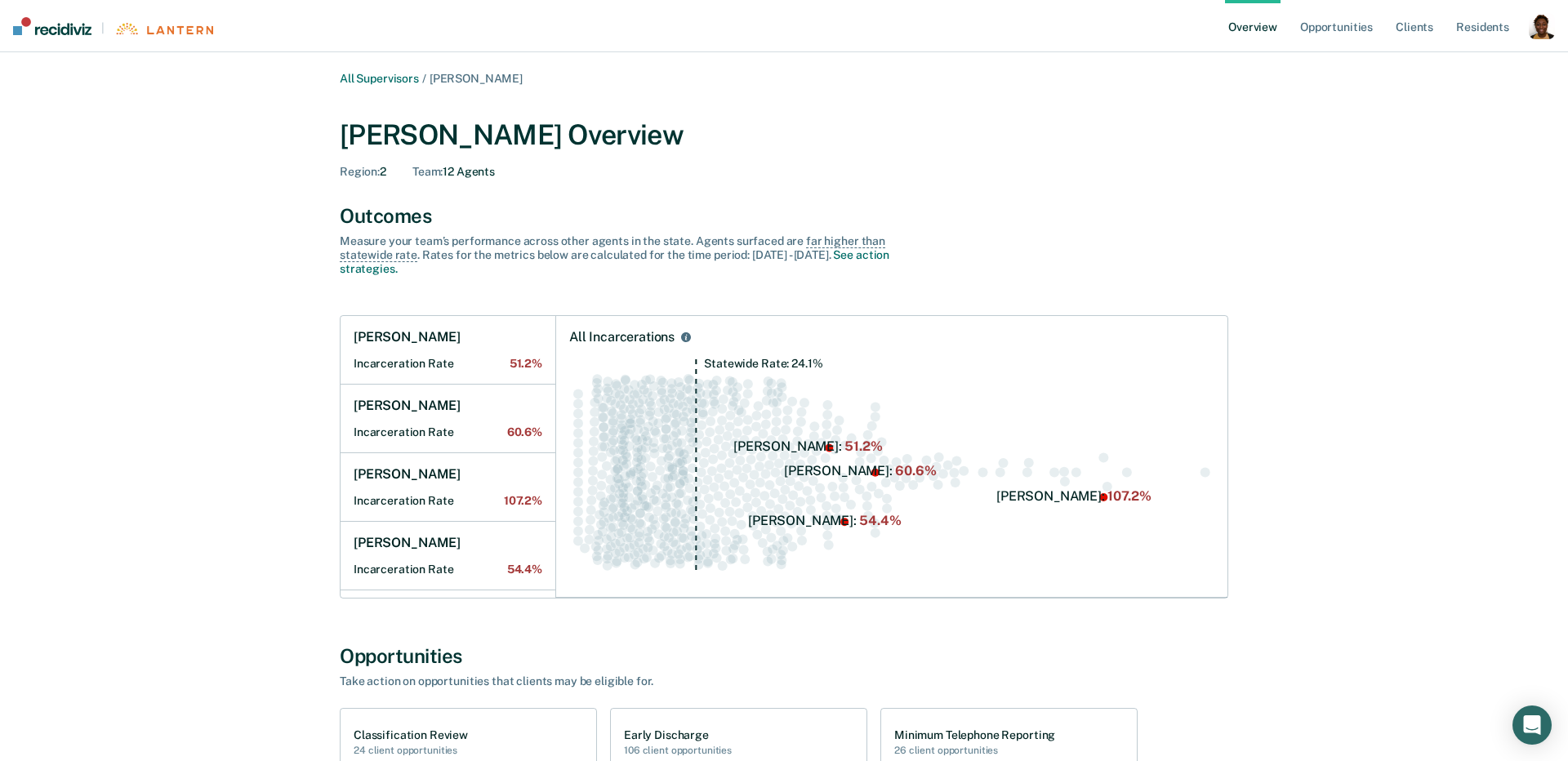
drag, startPoint x: 1539, startPoint y: 29, endPoint x: 1494, endPoint y: 46, distance: 48.1
click at [1539, 29] on div "button" at bounding box center [1541, 26] width 26 height 26
click at [1436, 59] on link "Profile" at bounding box center [1476, 66] width 132 height 14
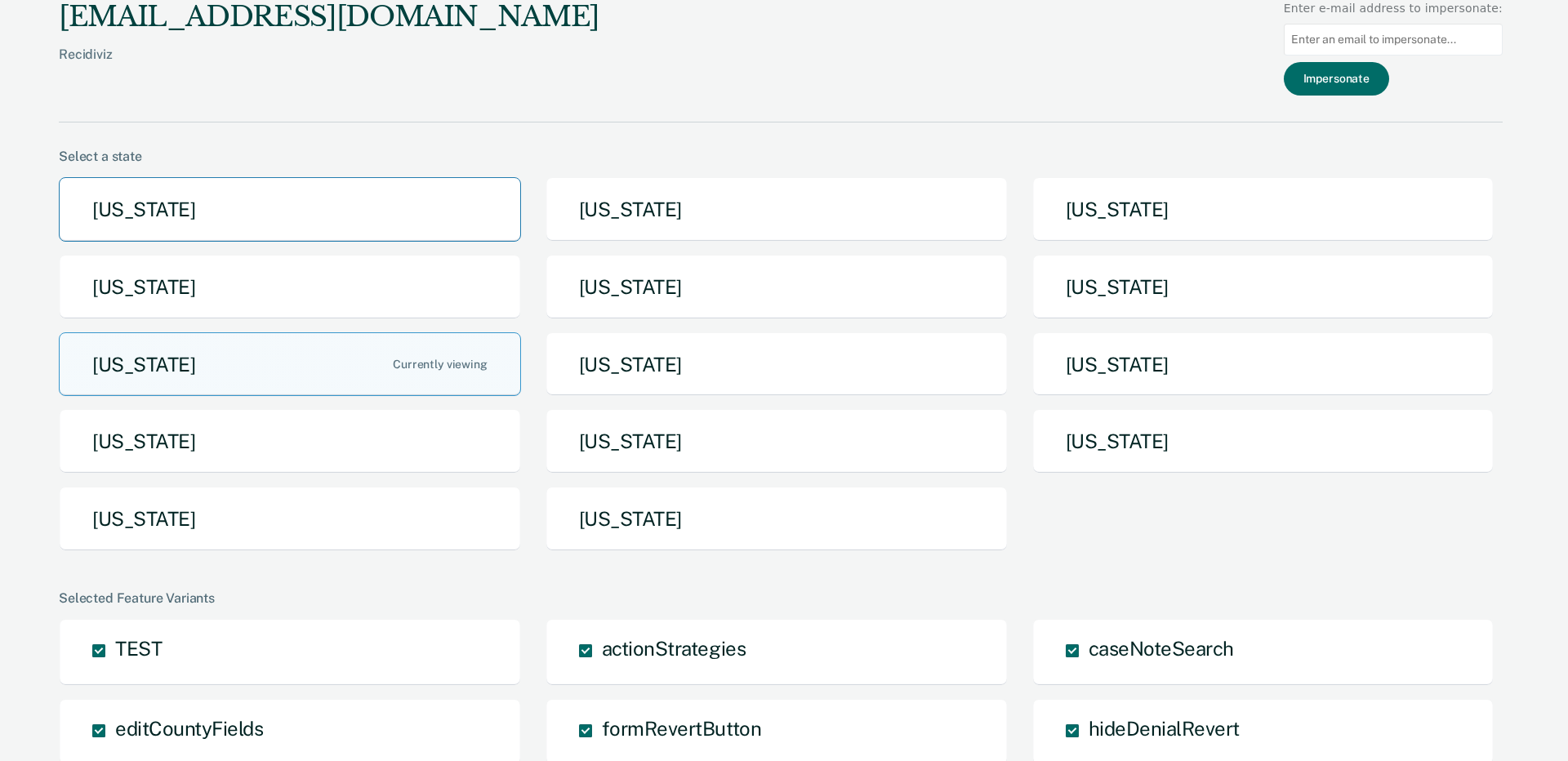
click at [307, 201] on button "[US_STATE]" at bounding box center [290, 209] width 462 height 64
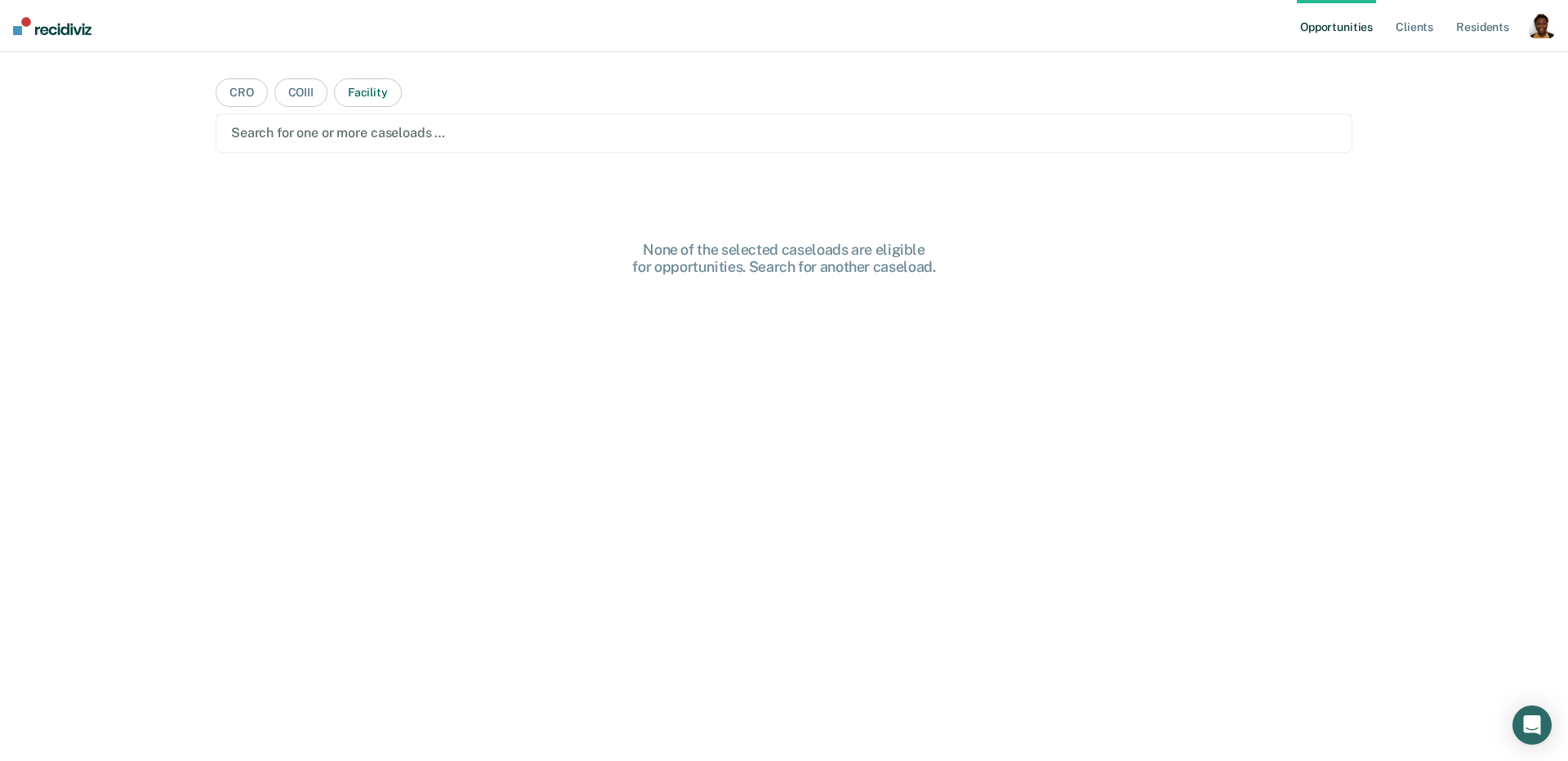
drag, startPoint x: 379, startPoint y: 89, endPoint x: 371, endPoint y: 107, distance: 19.7
click at [379, 90] on button "Facility" at bounding box center [368, 93] width 68 height 29
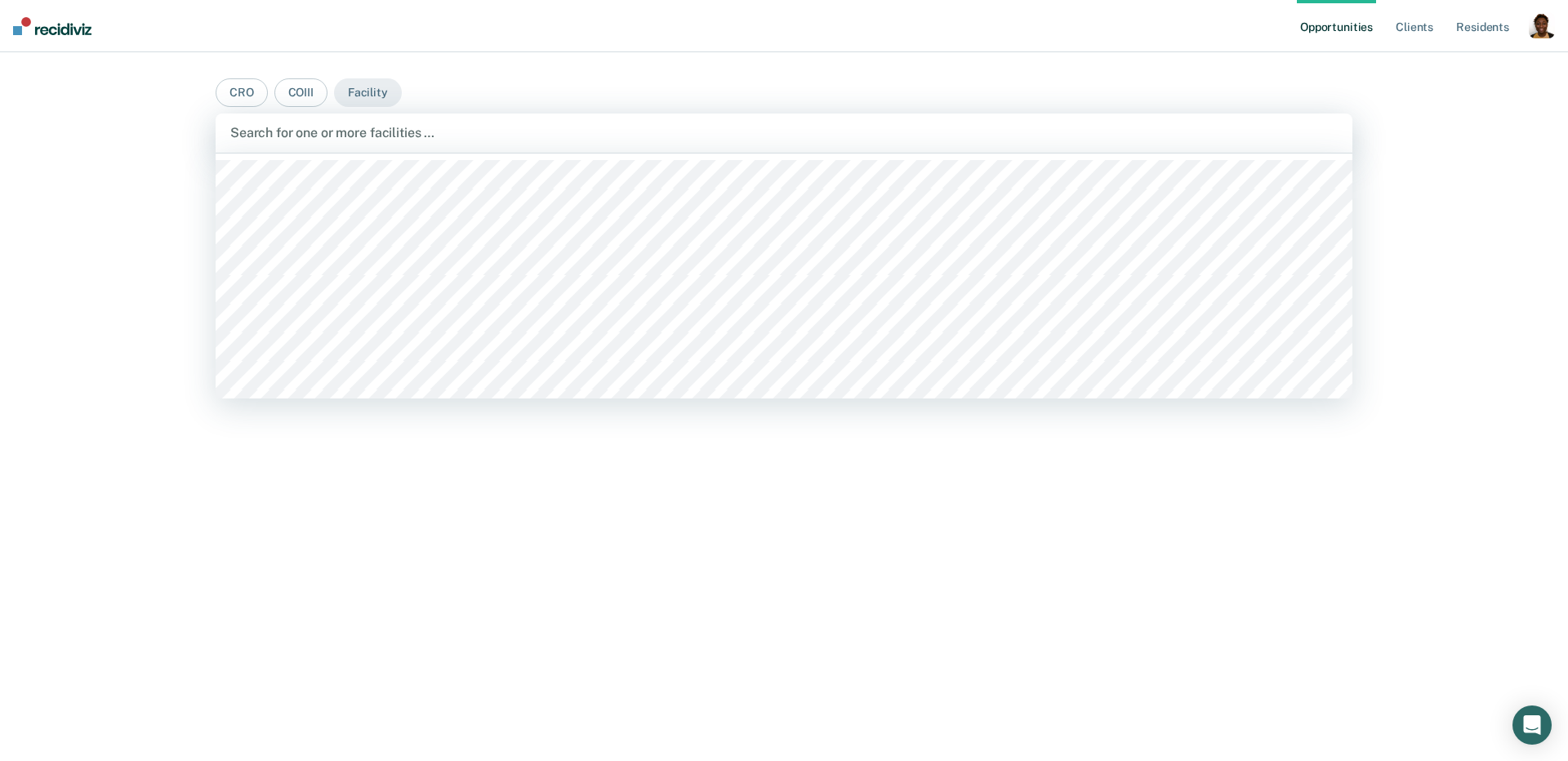
drag, startPoint x: 346, startPoint y: 126, endPoint x: 354, endPoint y: 154, distance: 29.1
click at [347, 125] on div at bounding box center [783, 133] width 1107 height 19
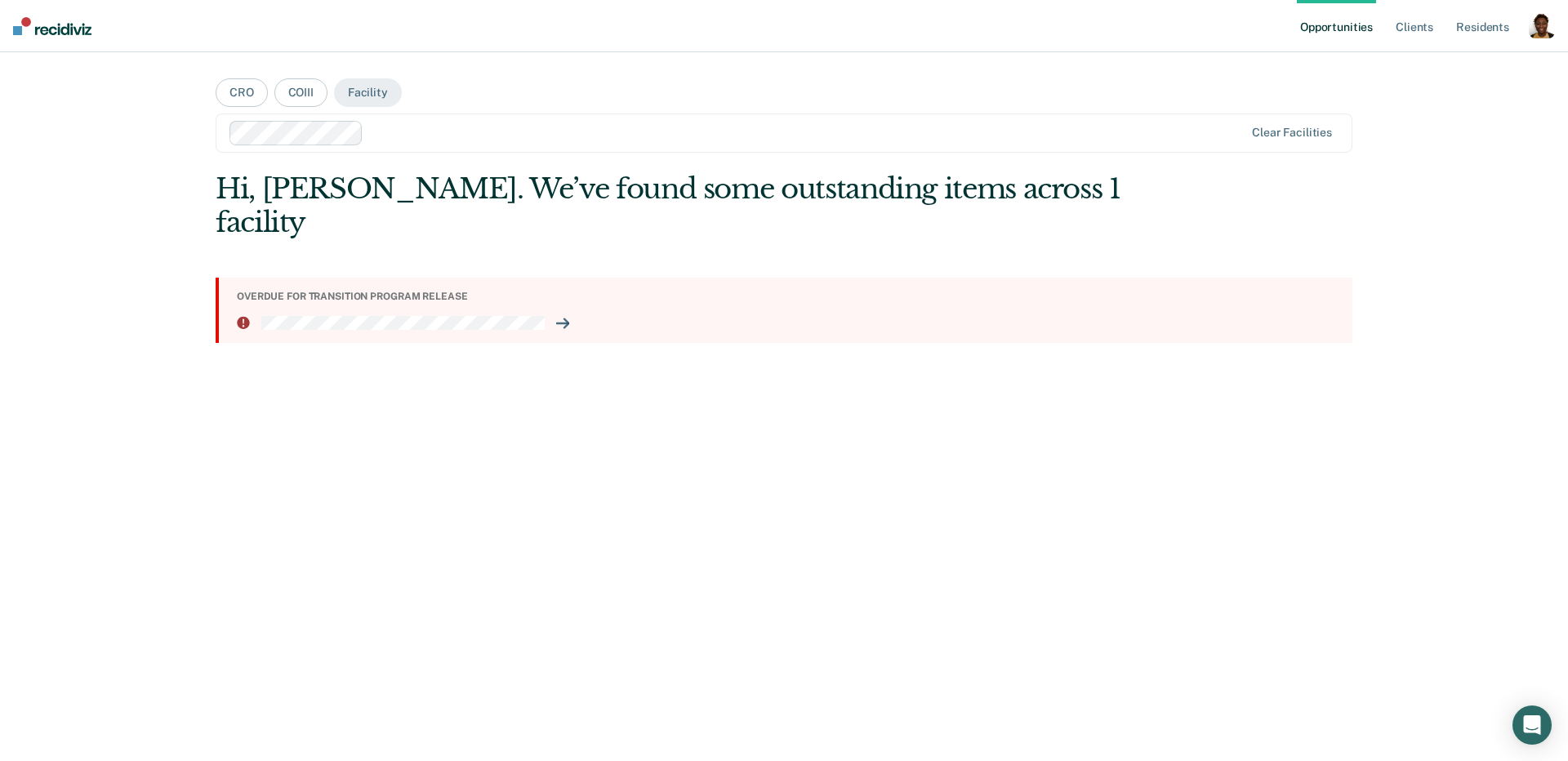
drag, startPoint x: 1545, startPoint y: 25, endPoint x: 1522, endPoint y: 38, distance: 26.4
click at [1546, 25] on div "button" at bounding box center [1541, 25] width 26 height 26
click at [1455, 71] on link "Profile" at bounding box center [1476, 67] width 132 height 14
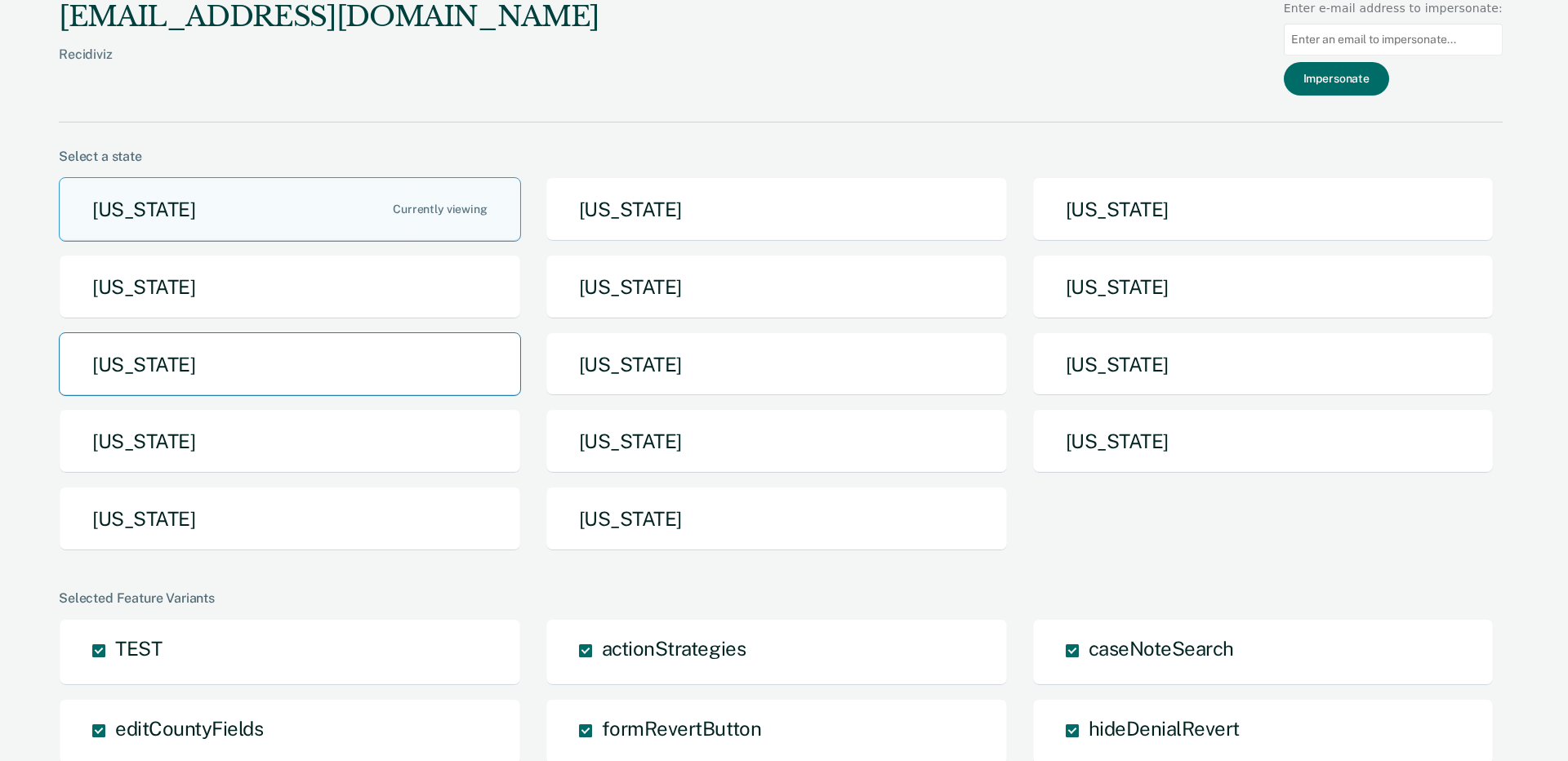
click at [188, 368] on button "[US_STATE]" at bounding box center [290, 364] width 462 height 64
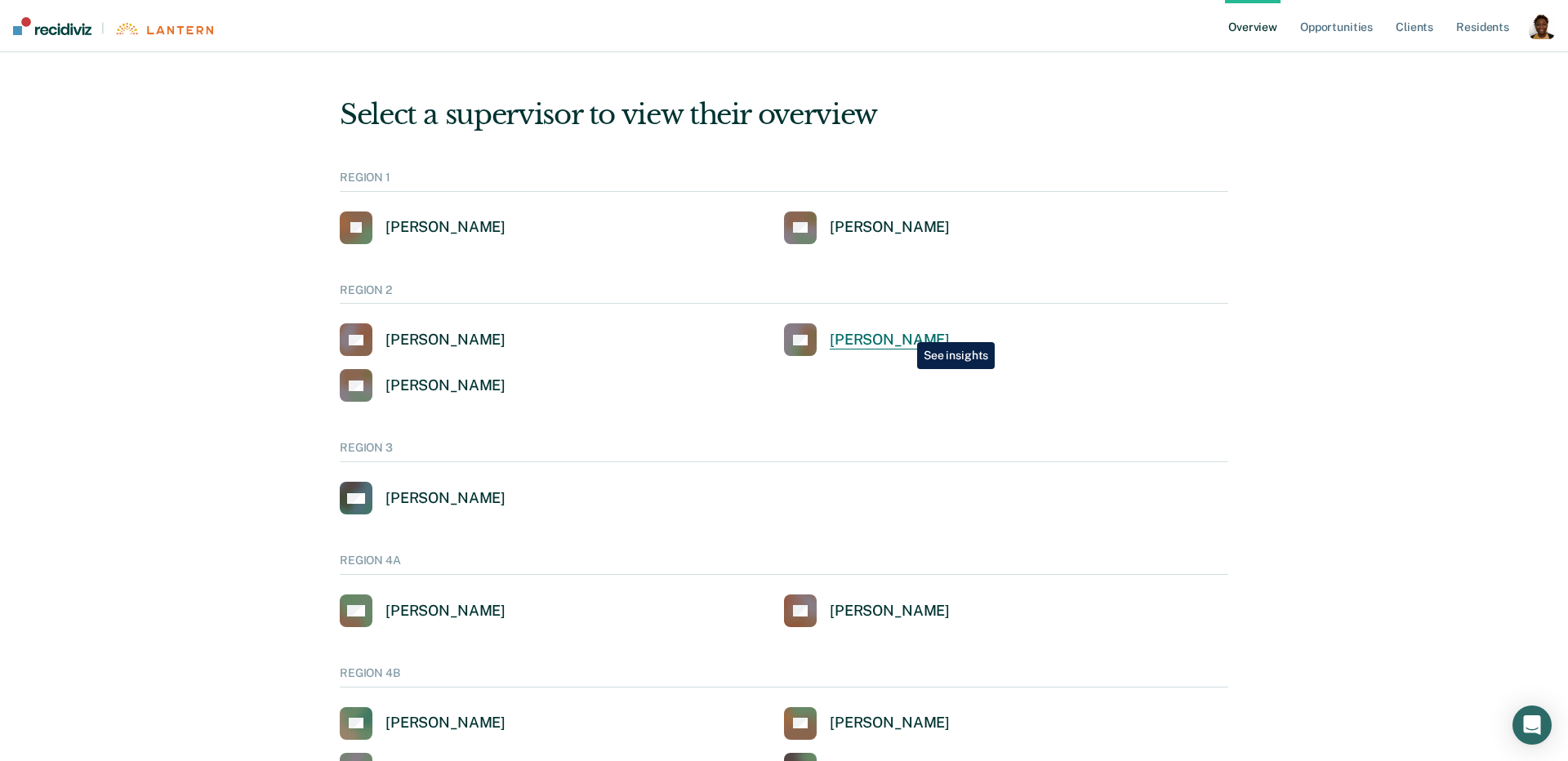
click at [905, 330] on div "[PERSON_NAME]" at bounding box center [890, 339] width 120 height 19
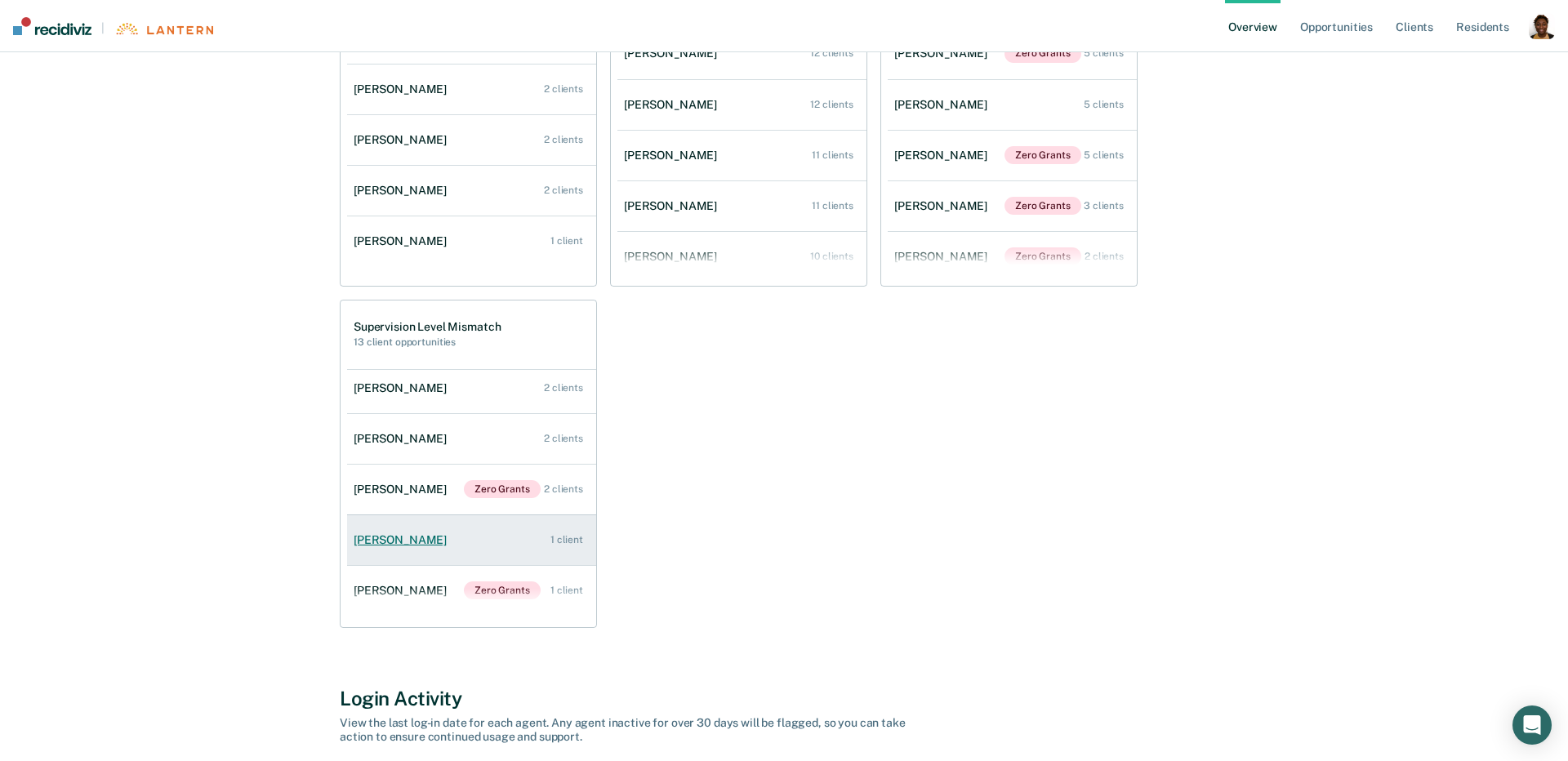
scroll to position [30, 0]
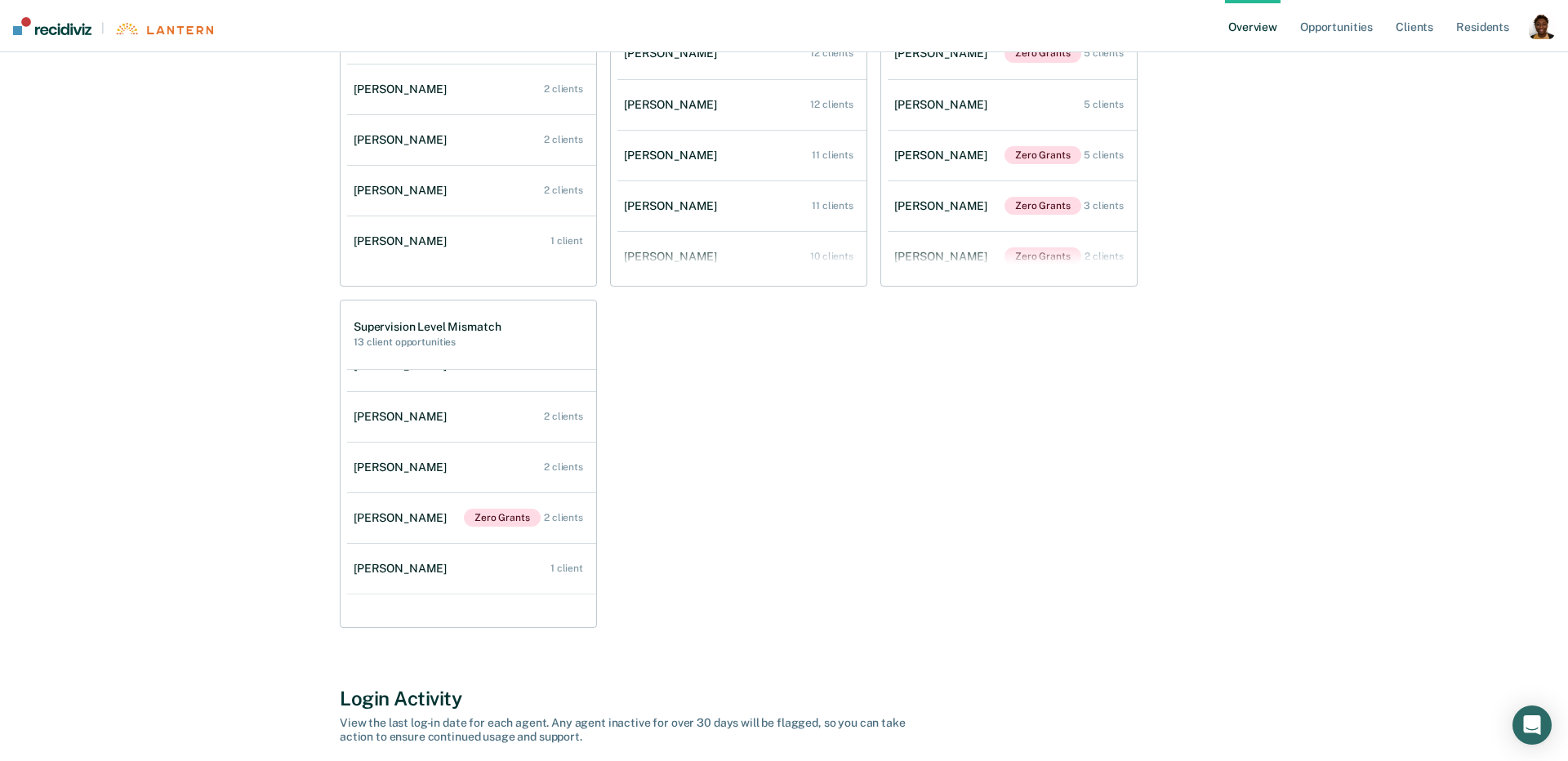
click at [413, 428] on link "[PERSON_NAME] 2 clients" at bounding box center [472, 417] width 249 height 47
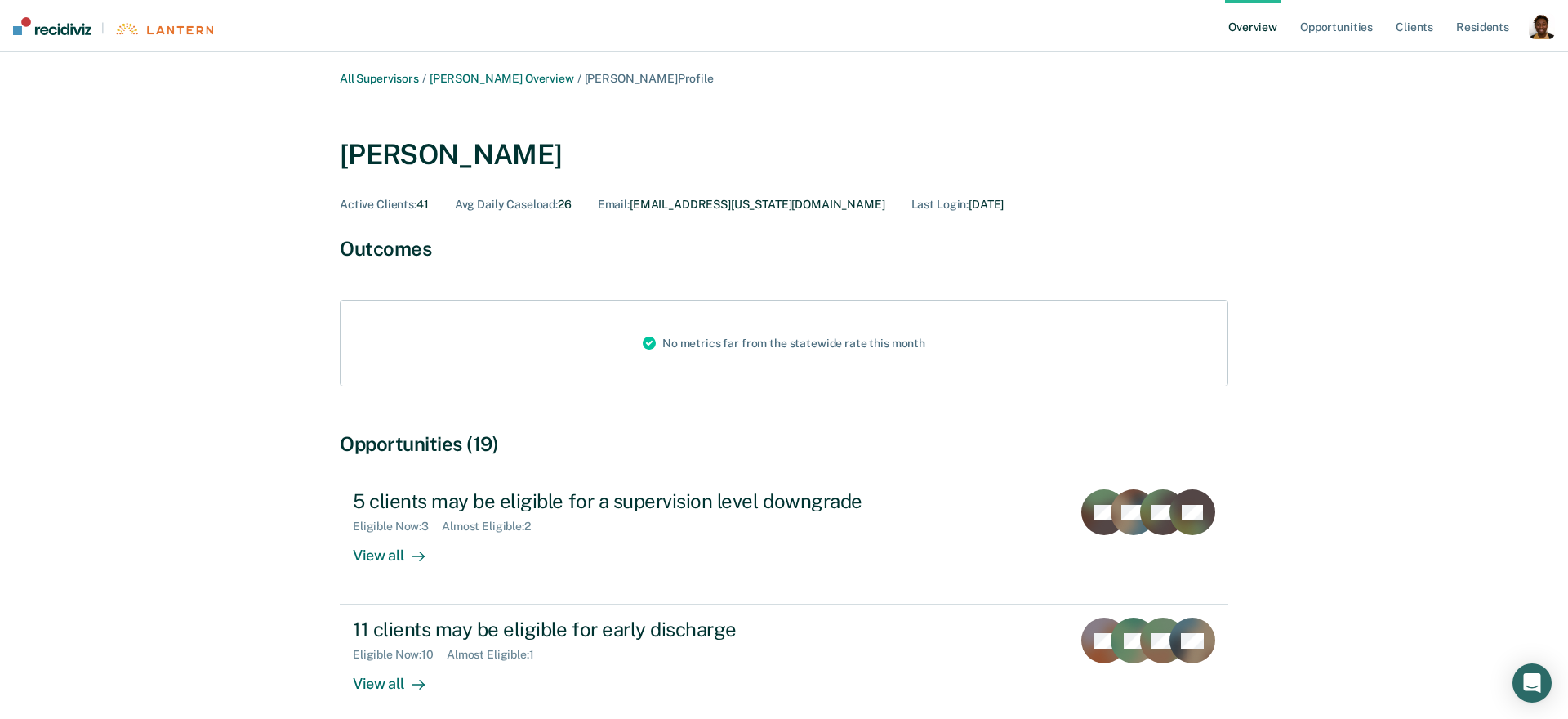
drag, startPoint x: 547, startPoint y: 109, endPoint x: 538, endPoint y: 99, distance: 13.5
click at [546, 107] on div "[PERSON_NAME] Active Clients : 41 Avg Daily Caseload : 26 Email : [EMAIL_ADDRES…" at bounding box center [784, 161] width 889 height 125
click at [544, 79] on link "[PERSON_NAME] Overview" at bounding box center [501, 79] width 144 height 14
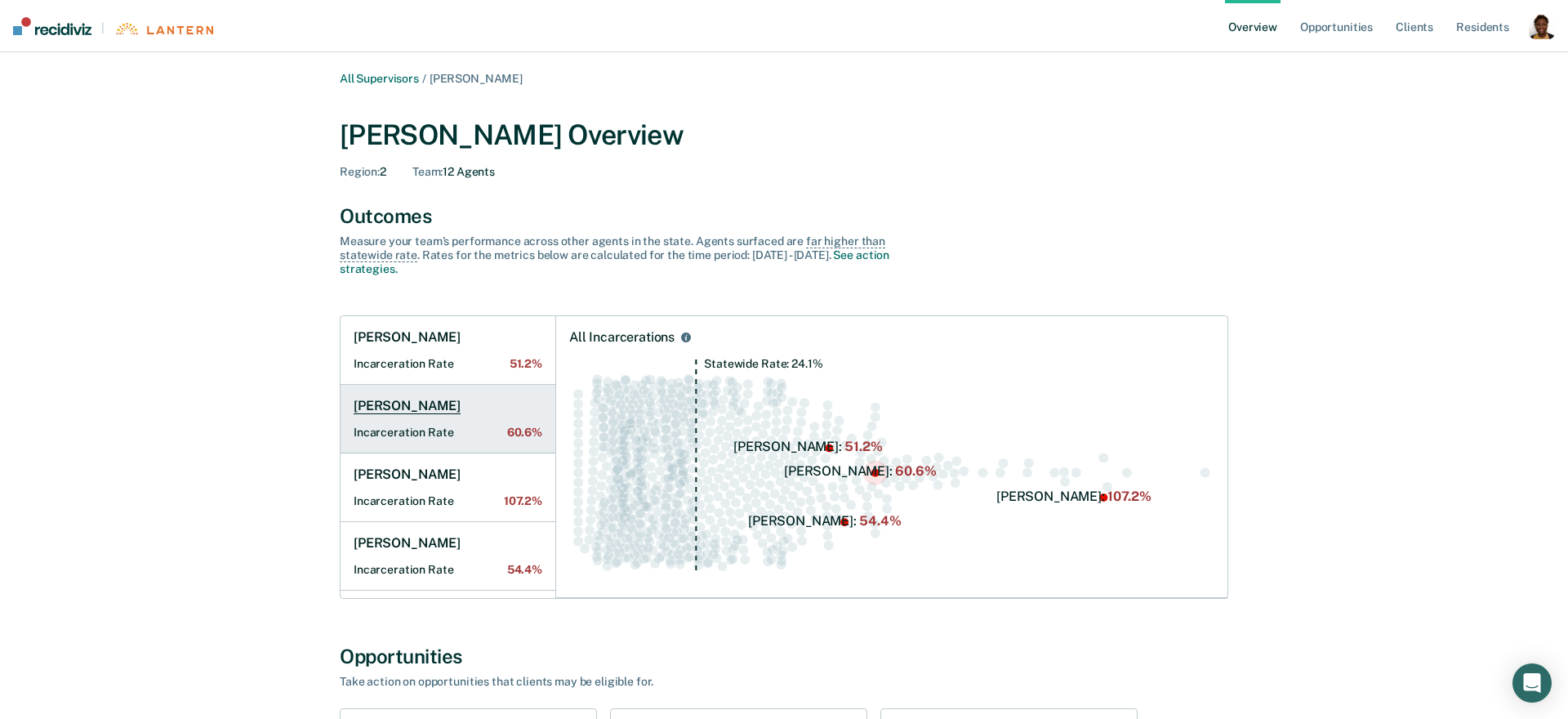
click at [388, 408] on h1 "[PERSON_NAME]" at bounding box center [407, 406] width 107 height 16
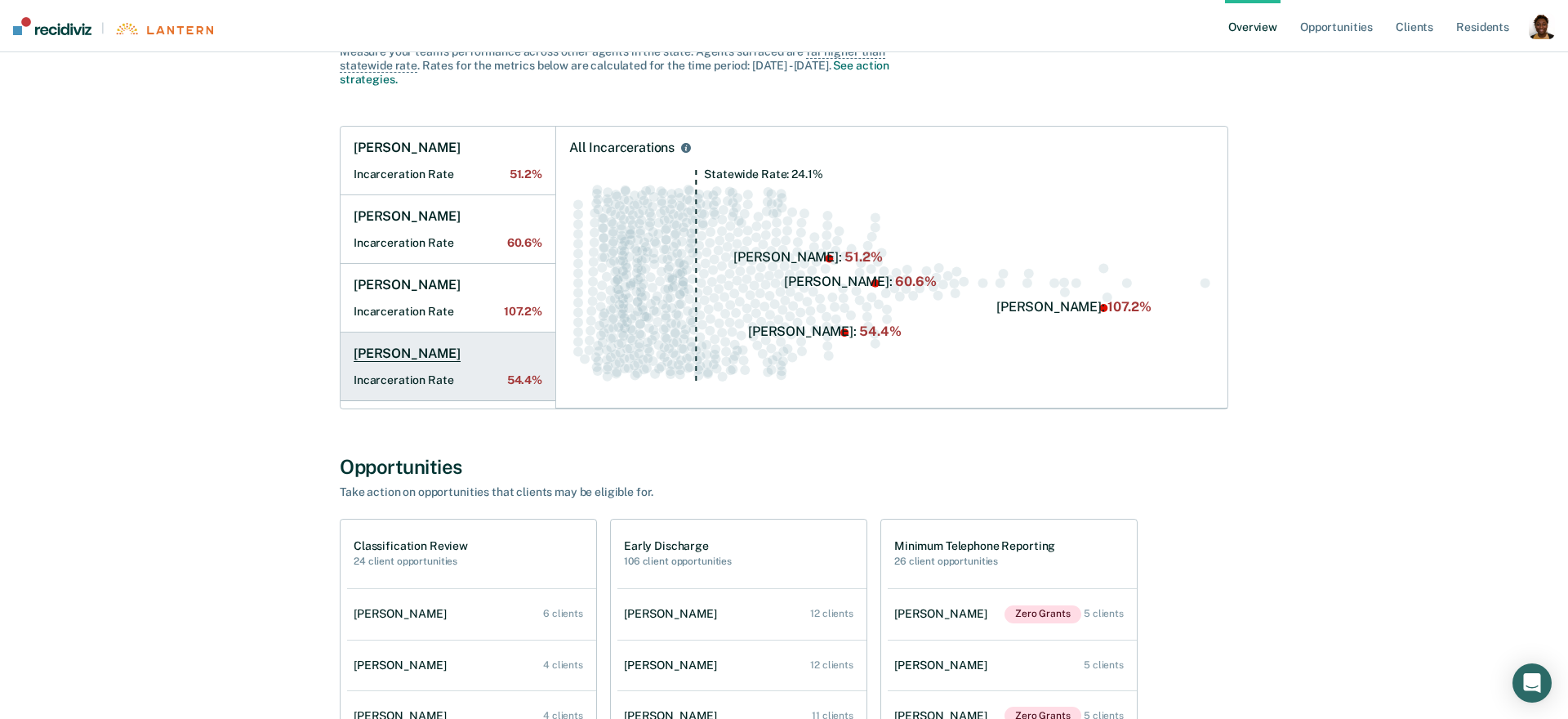
scroll to position [184, 0]
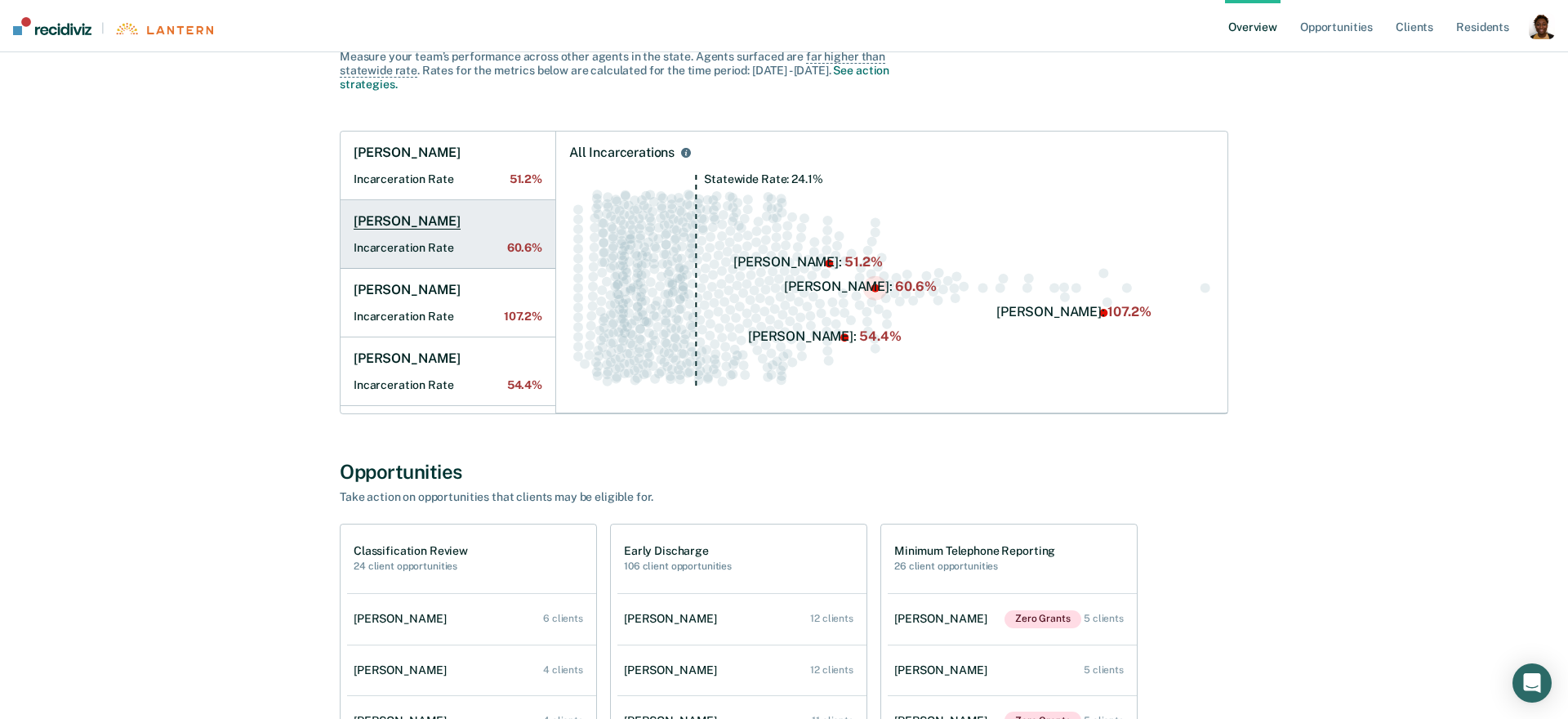
click at [393, 227] on h1 "[PERSON_NAME]" at bounding box center [407, 221] width 107 height 16
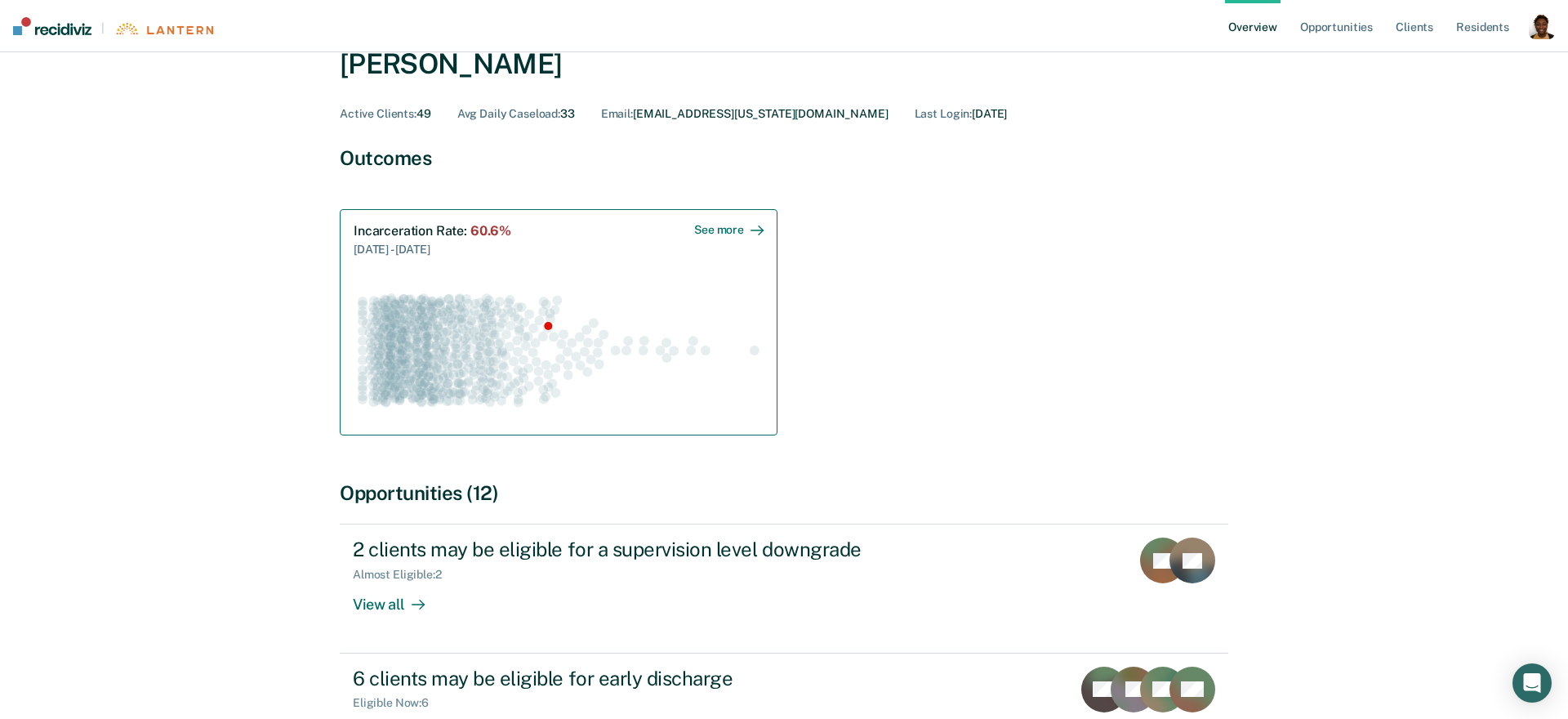
scroll to position [85, 0]
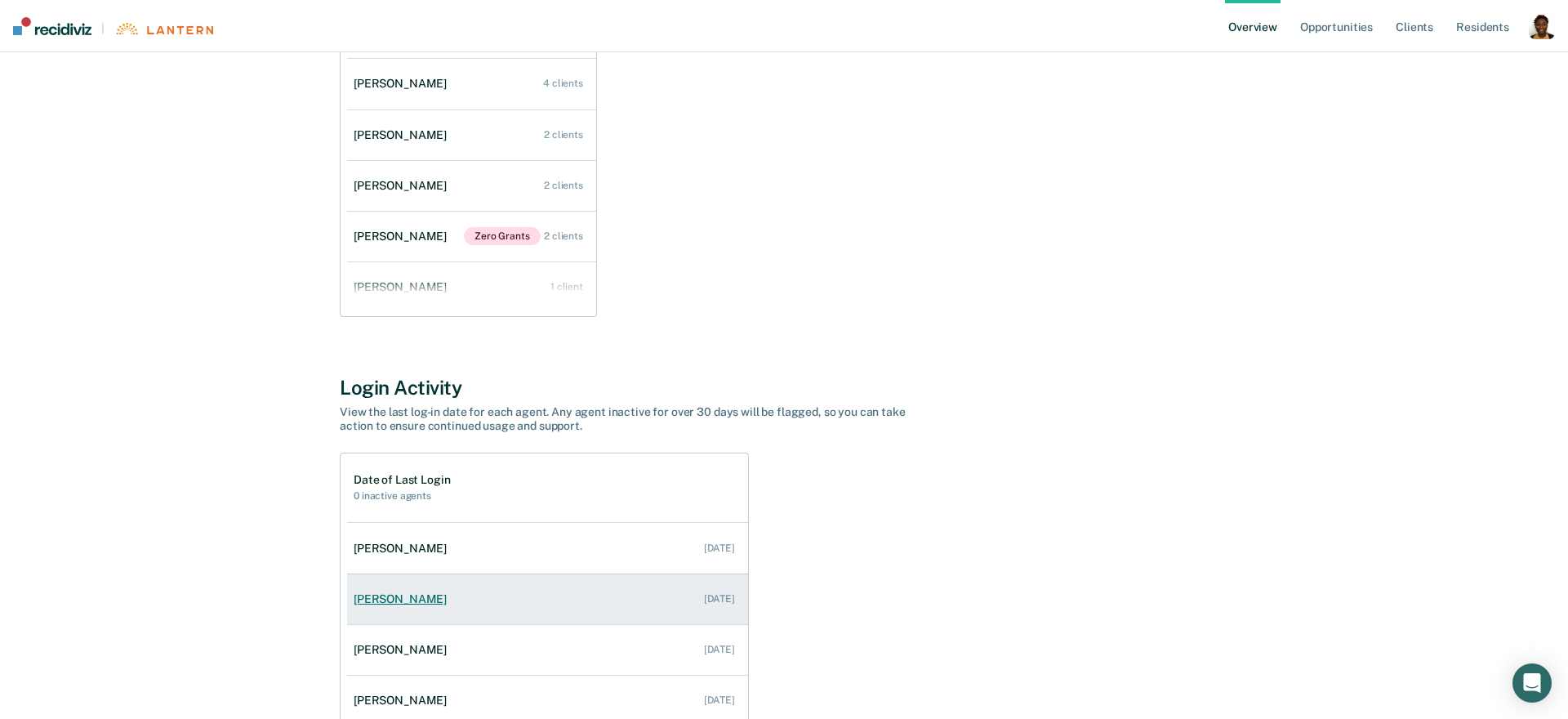
scroll to position [1208, 0]
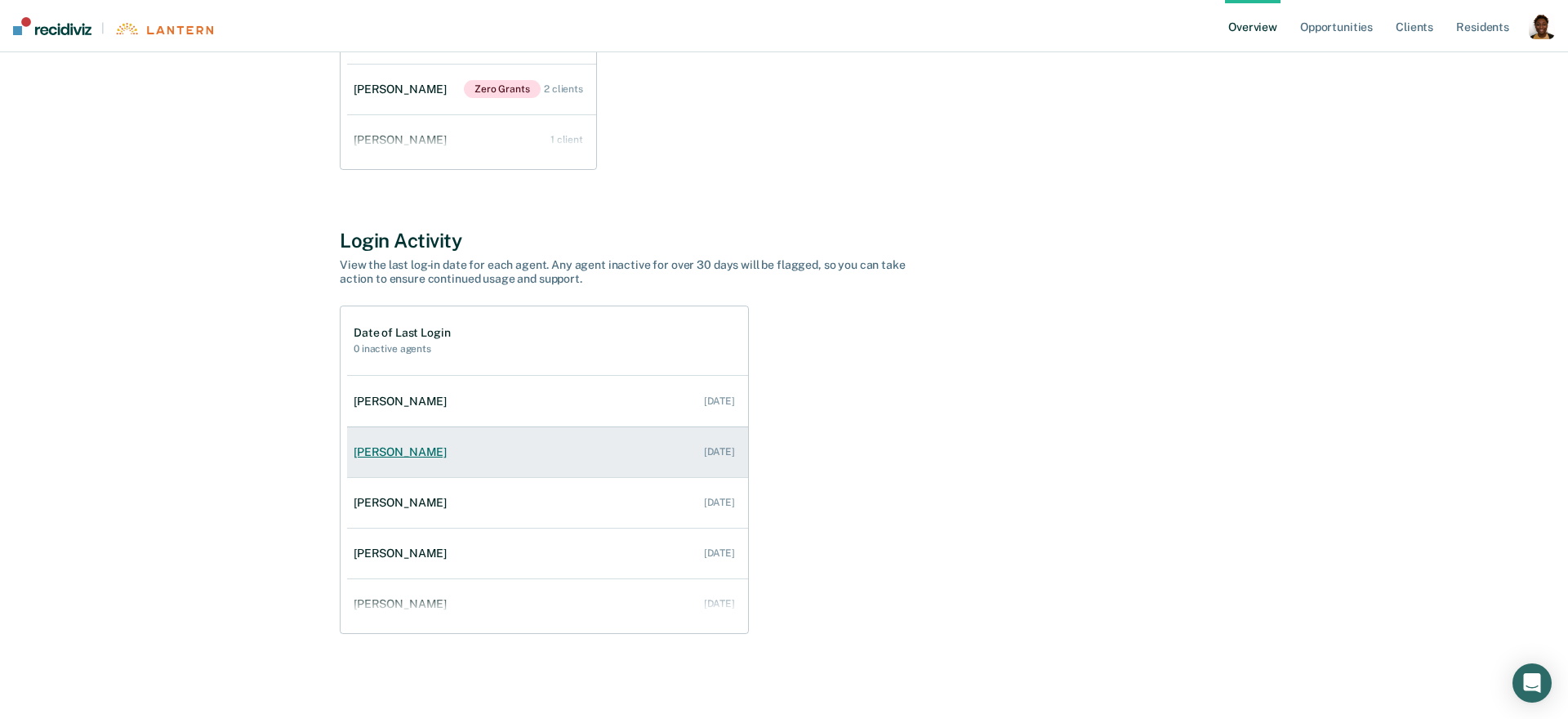
click at [382, 458] on div "[PERSON_NAME]" at bounding box center [403, 452] width 99 height 14
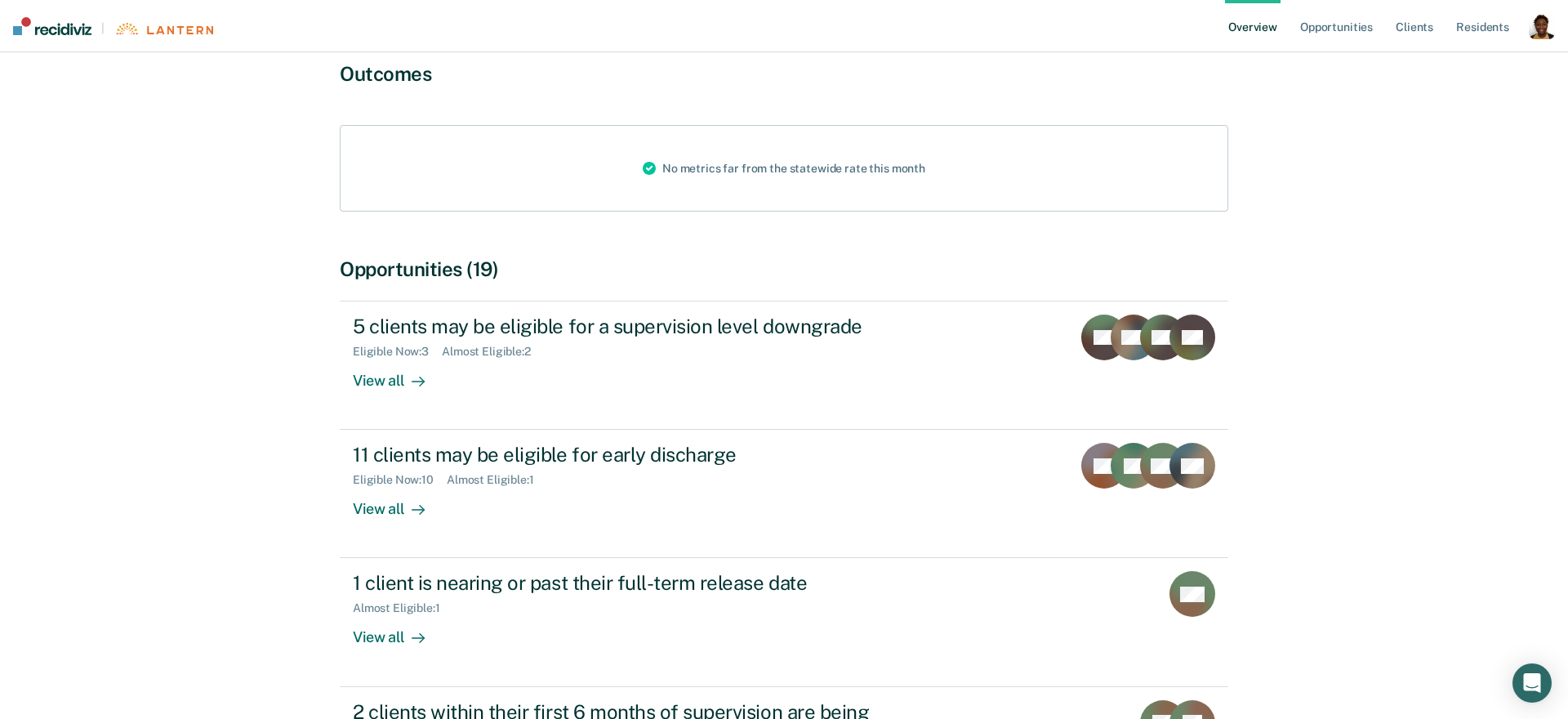
scroll to position [78, 0]
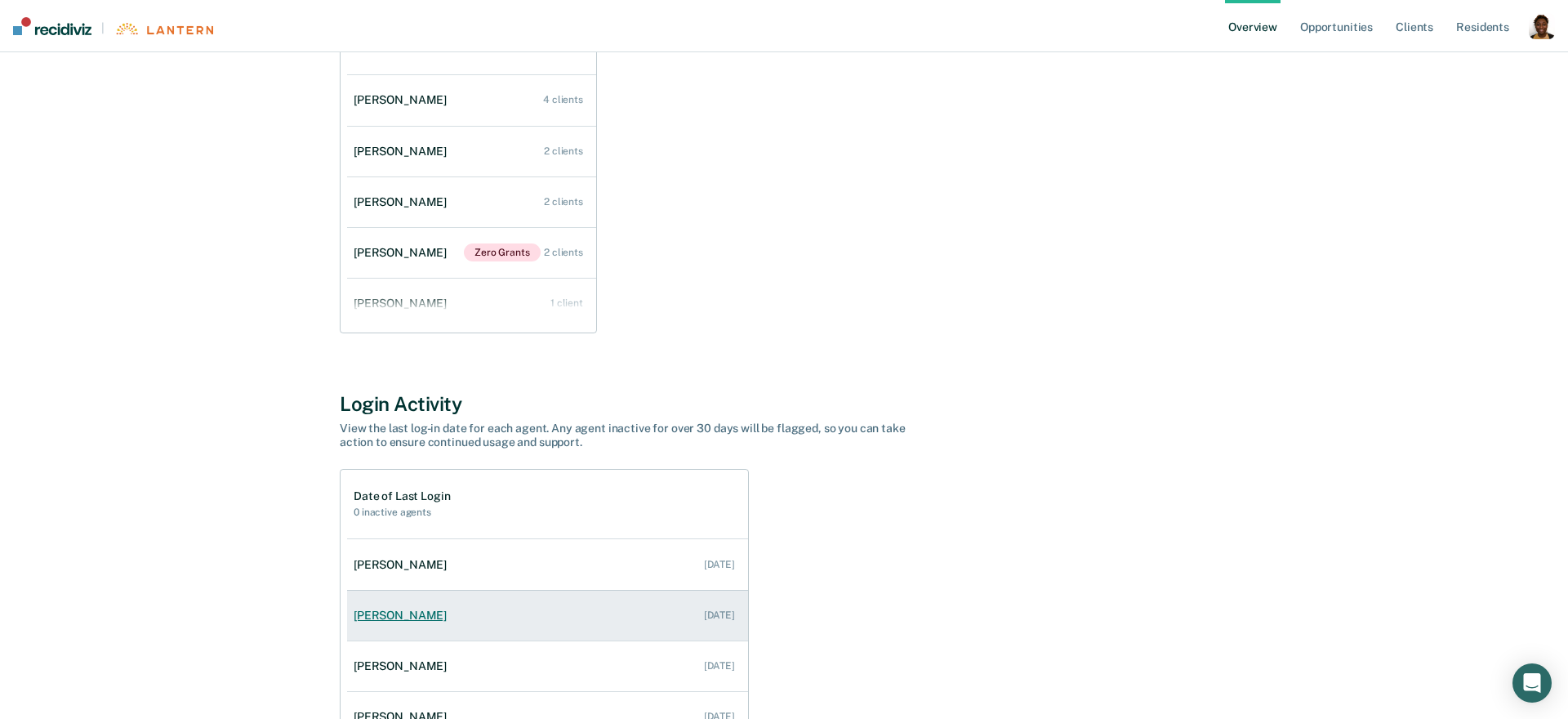
scroll to position [1208, 0]
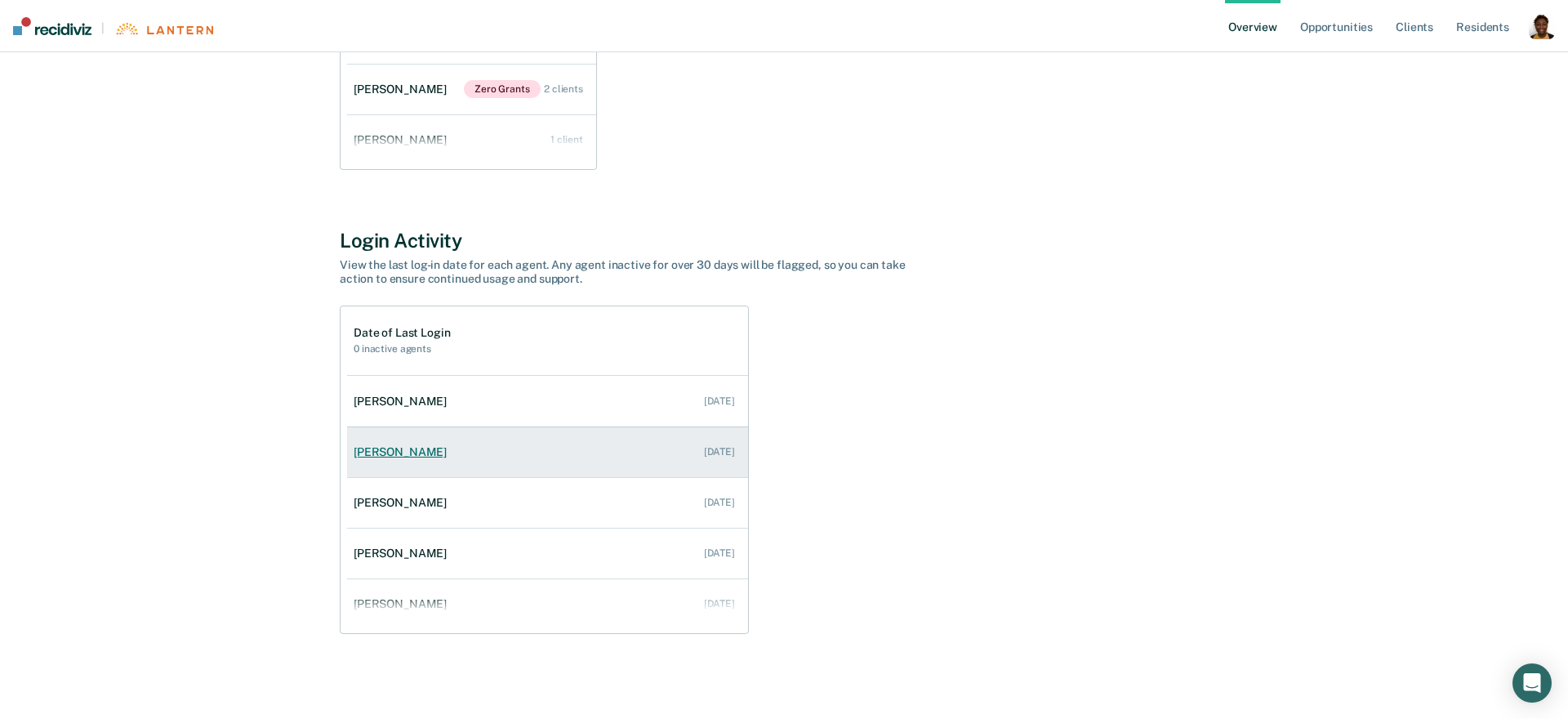
click at [417, 455] on div "[PERSON_NAME]" at bounding box center [403, 452] width 99 height 14
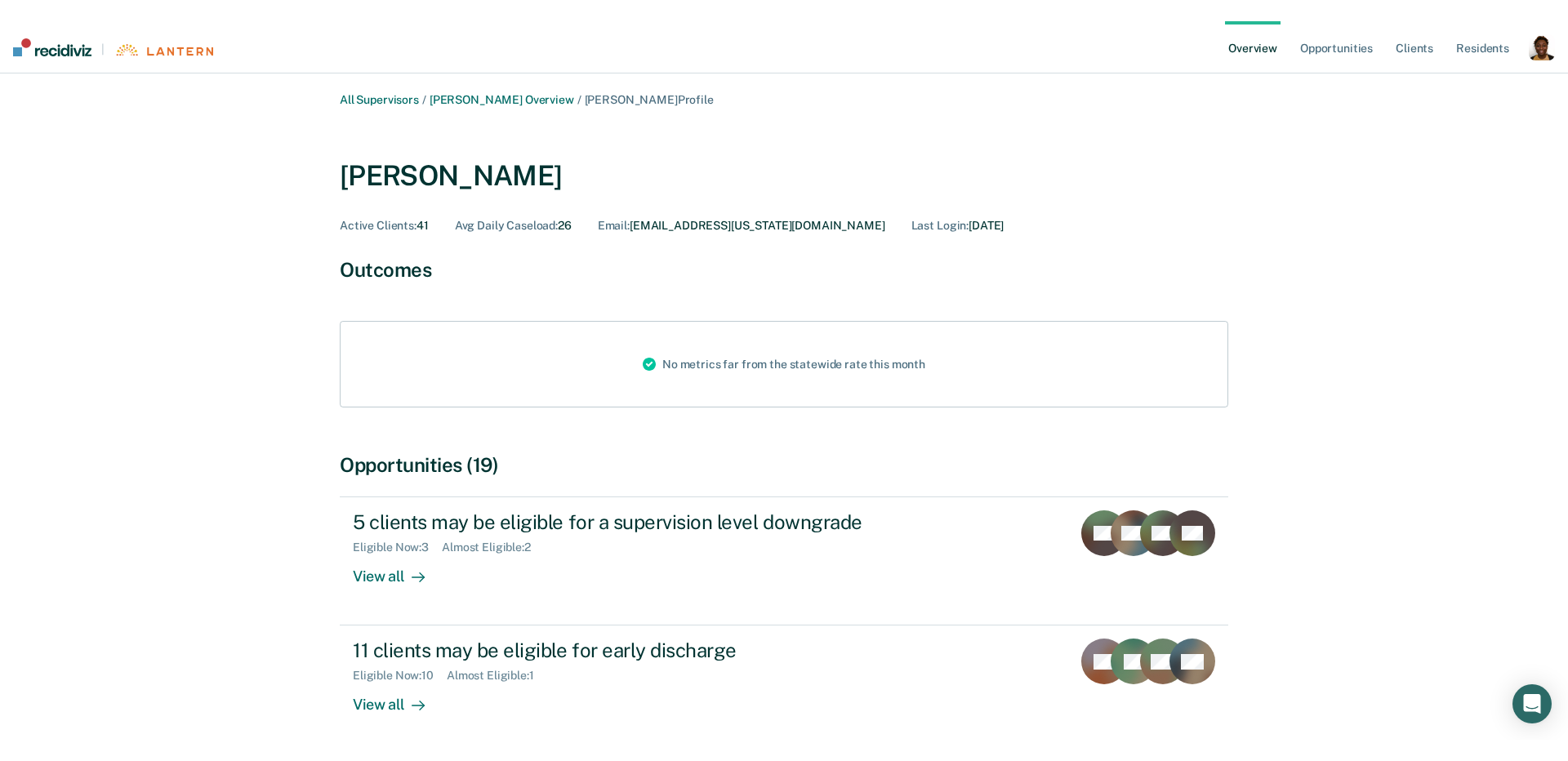
scroll to position [80, 0]
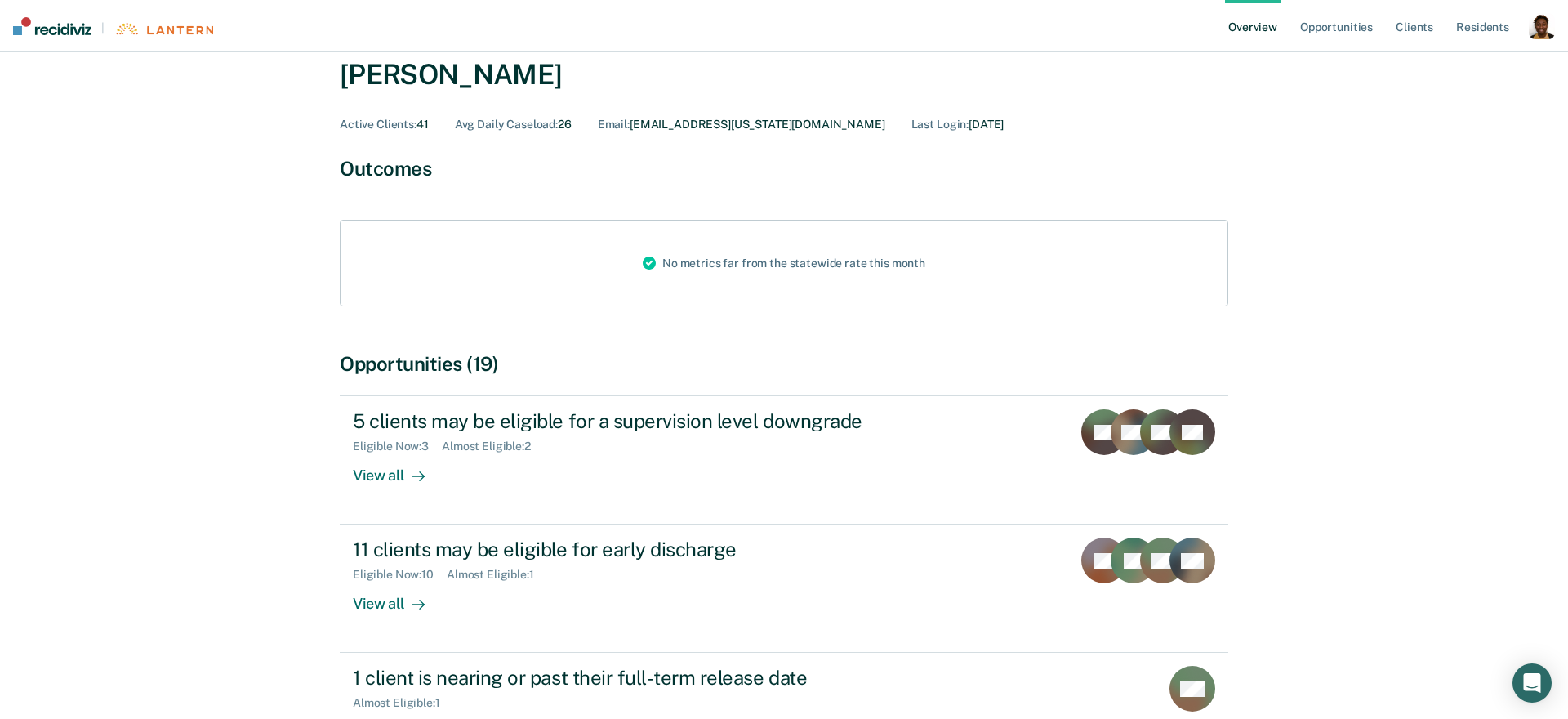
drag, startPoint x: 544, startPoint y: 73, endPoint x: 294, endPoint y: 87, distance: 250.4
click at [294, 87] on div "All Supervisors / [PERSON_NAME] Overview / [PERSON_NAME] Profile [PERSON_NAME] …" at bounding box center [783, 485] width 980 height 988
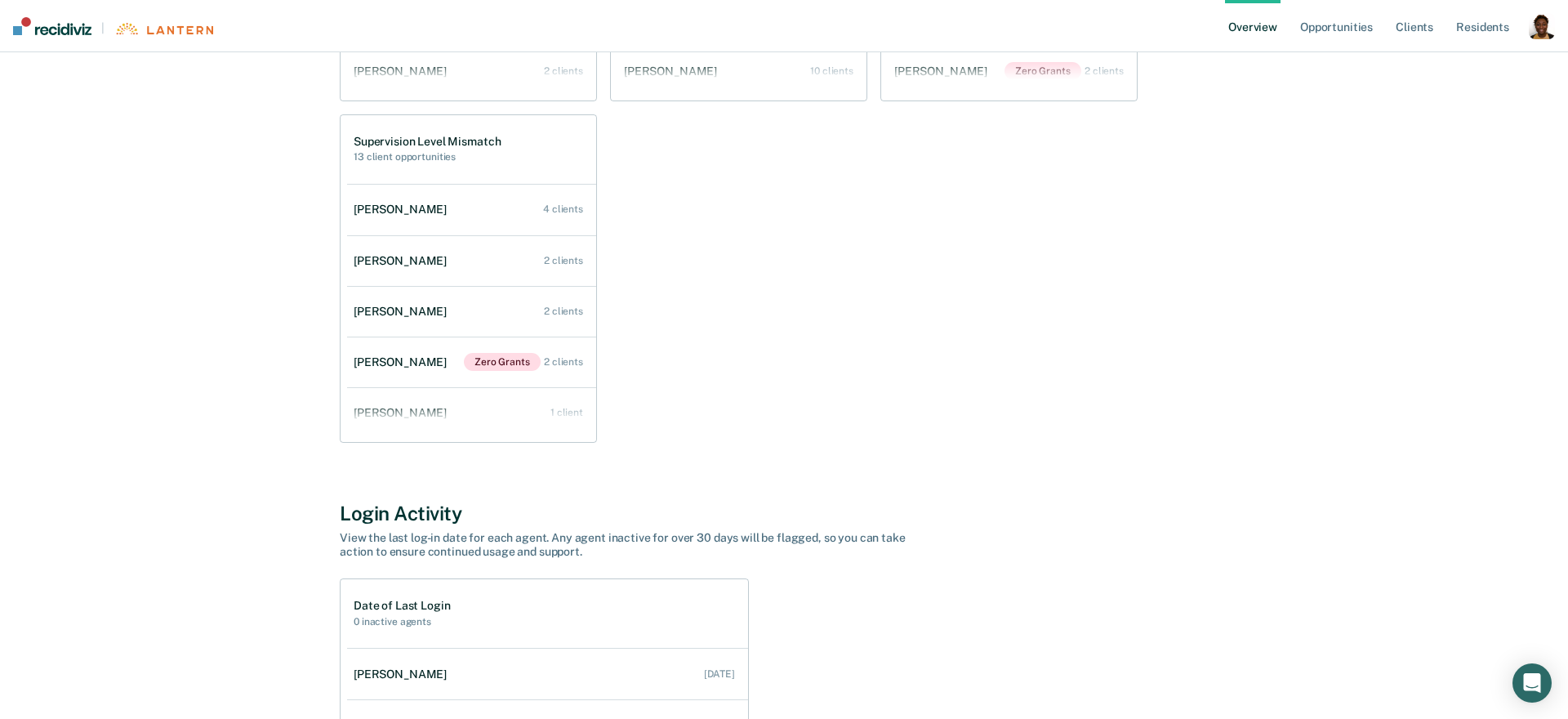
scroll to position [1208, 0]
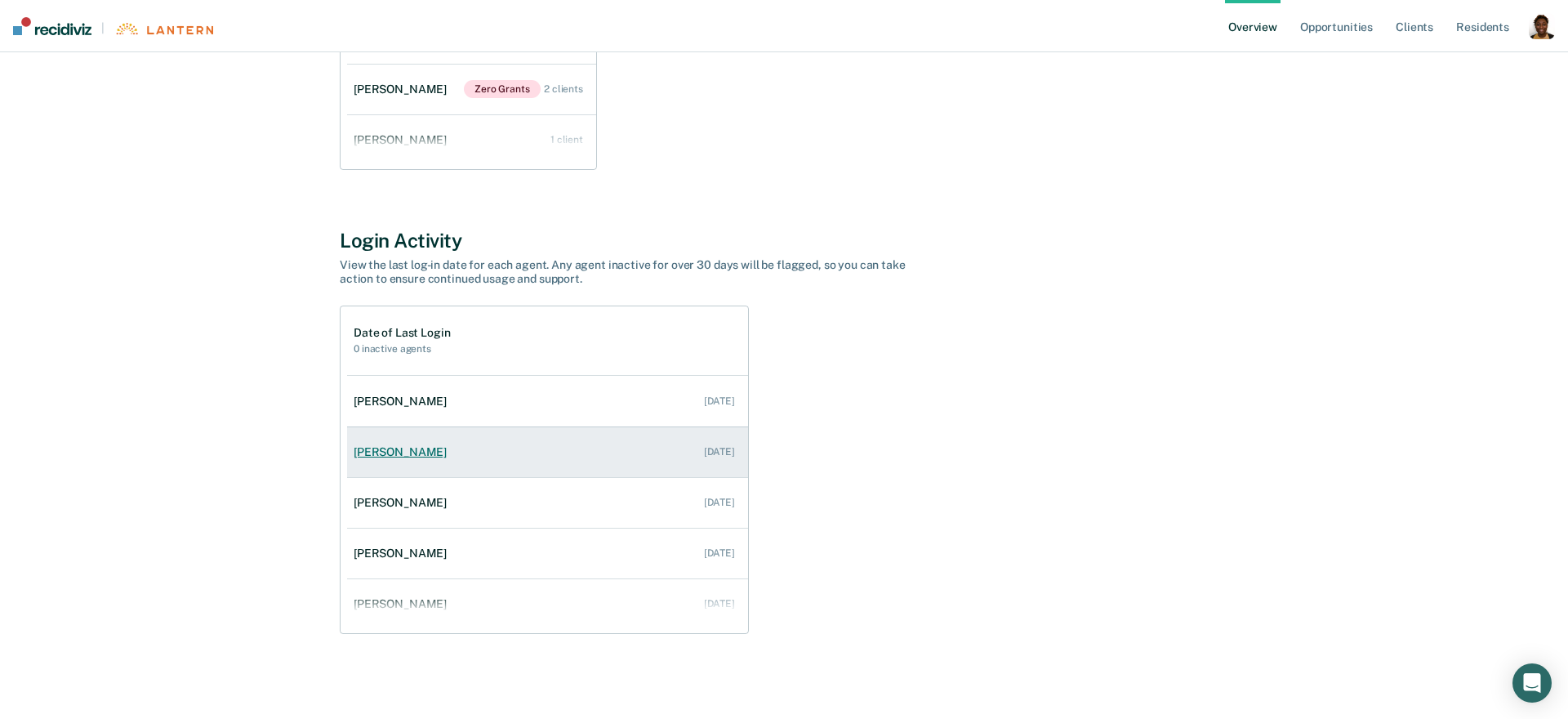
click at [391, 457] on div "[PERSON_NAME]" at bounding box center [403, 452] width 99 height 14
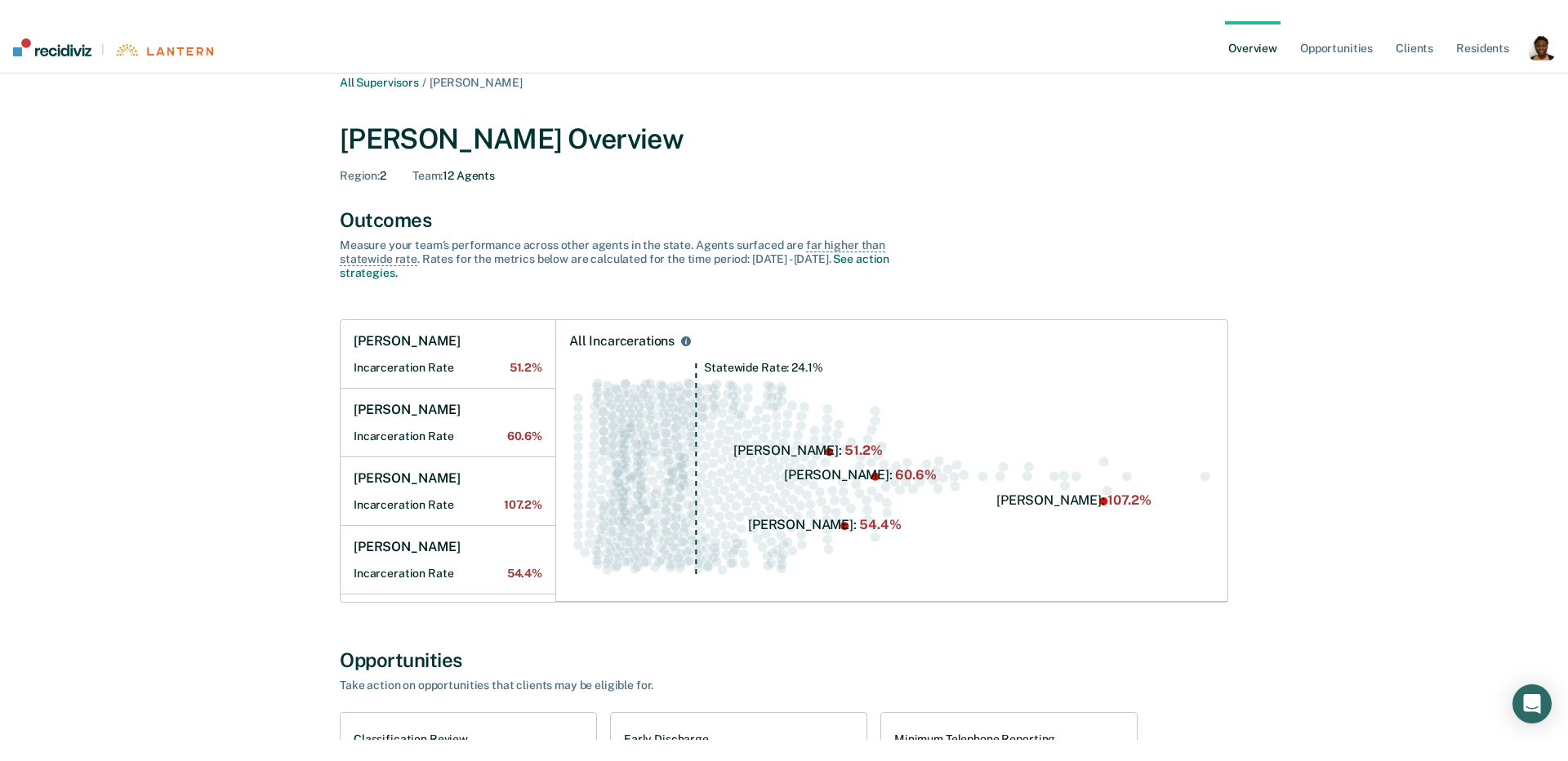
scroll to position [16, 0]
